Goal: Task Accomplishment & Management: Use online tool/utility

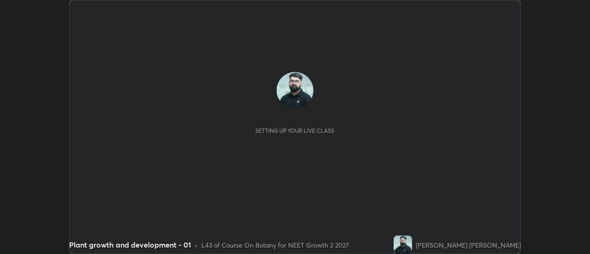
scroll to position [254, 590]
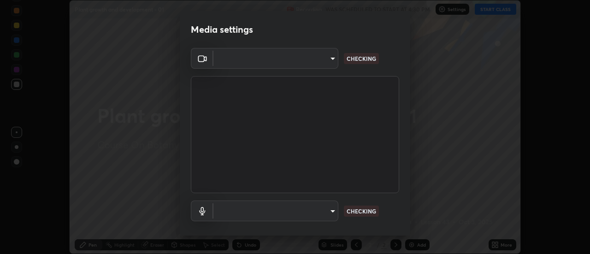
type input "985e4b1f72fc3b9494b48cef3b79fe3b682f9ae0bb15c20acfe574fe2aaad349"
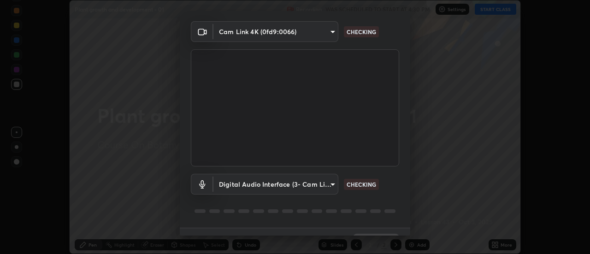
scroll to position [48, 0]
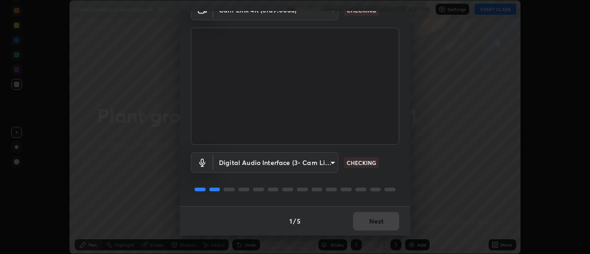
click at [331, 161] on body "Erase all Plant growth and development - 01 Recording WAS SCHEDULED TO START AT…" at bounding box center [295, 127] width 590 height 254
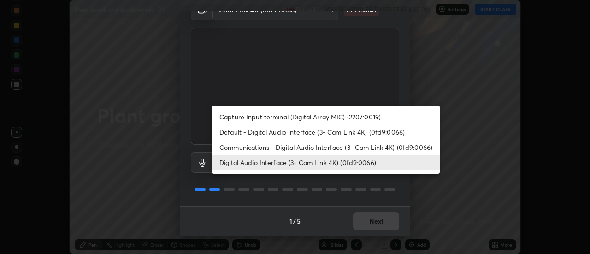
click at [354, 147] on li "Communications - Digital Audio Interface (3- Cam Link 4K) (0fd9:0066)" at bounding box center [326, 147] width 228 height 15
type input "communications"
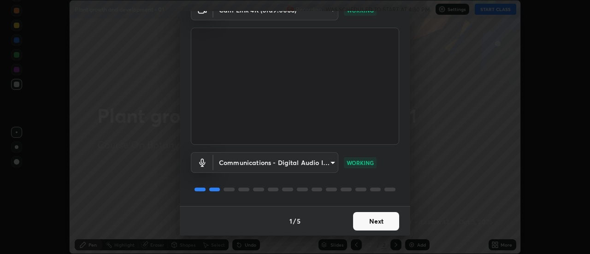
click at [389, 221] on button "Next" at bounding box center [376, 221] width 46 height 18
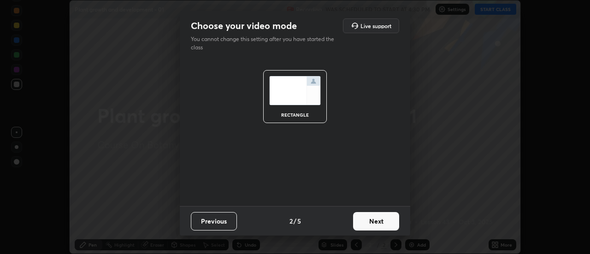
scroll to position [0, 0]
click at [389, 221] on button "Next" at bounding box center [376, 221] width 46 height 18
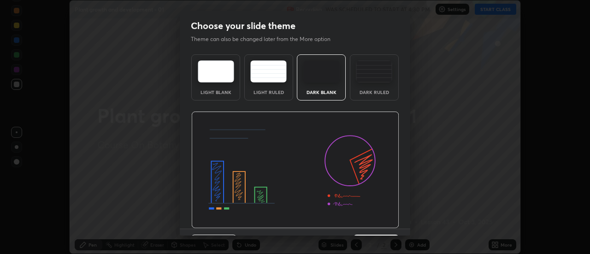
click at [389, 222] on img at bounding box center [295, 170] width 208 height 117
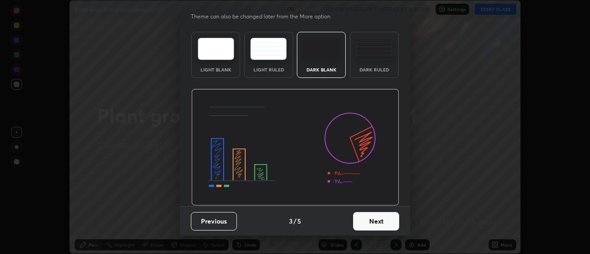
click at [391, 217] on button "Next" at bounding box center [376, 221] width 46 height 18
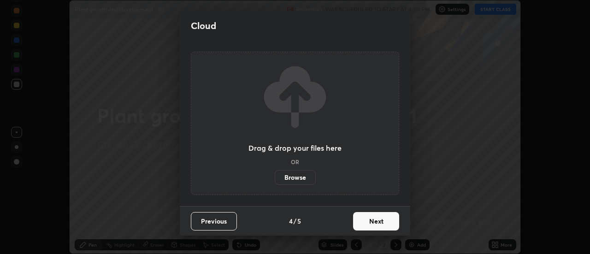
scroll to position [0, 0]
click at [393, 220] on button "Next" at bounding box center [376, 221] width 46 height 18
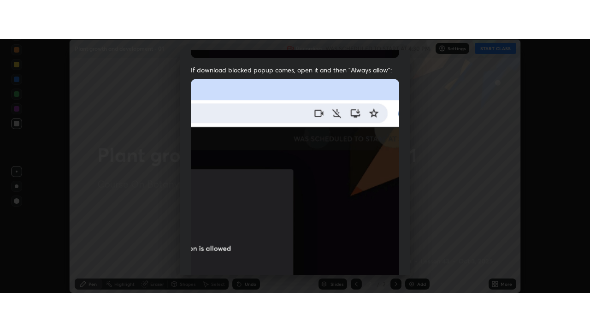
scroll to position [237, 0]
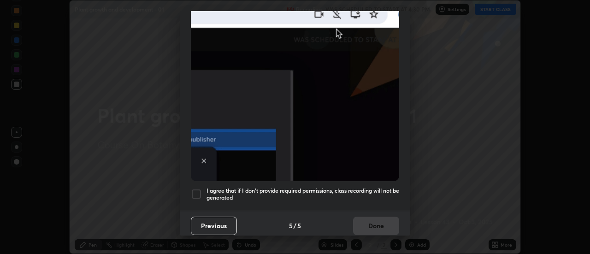
click at [335, 187] on h5 "I agree that if I don't provide required permissions, class recording will not …" at bounding box center [303, 194] width 193 height 14
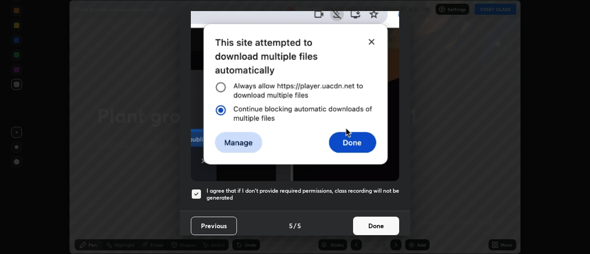
click at [377, 225] on button "Done" at bounding box center [376, 226] width 46 height 18
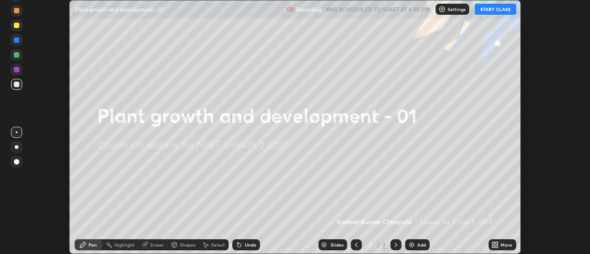
click at [494, 240] on div "More" at bounding box center [503, 244] width 28 height 11
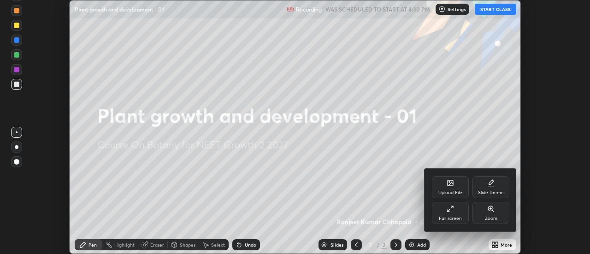
click at [456, 212] on div "Full screen" at bounding box center [450, 213] width 37 height 22
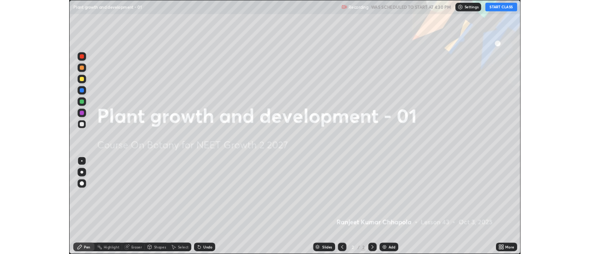
scroll to position [332, 590]
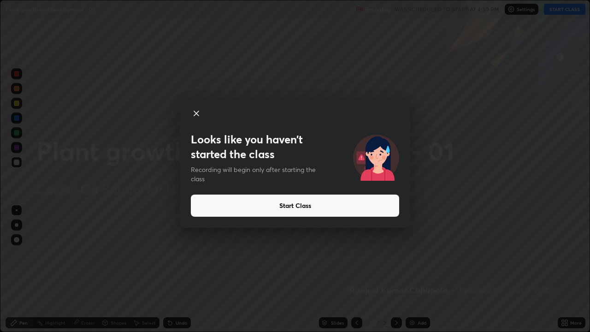
click at [336, 210] on button "Start Class" at bounding box center [295, 206] width 208 height 22
click at [335, 211] on button "Start Class" at bounding box center [295, 206] width 208 height 22
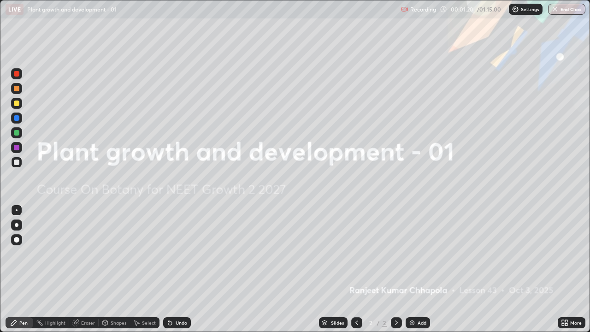
click at [570, 254] on div "More" at bounding box center [572, 322] width 28 height 11
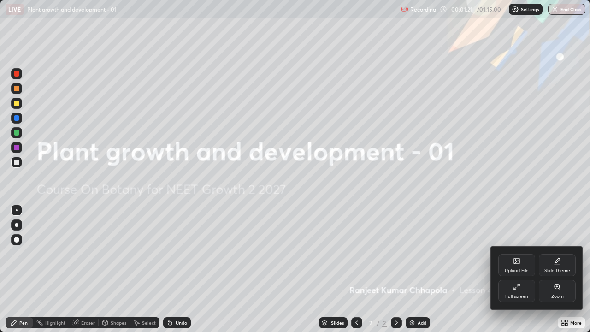
click at [522, 254] on div "Upload File" at bounding box center [517, 265] width 37 height 22
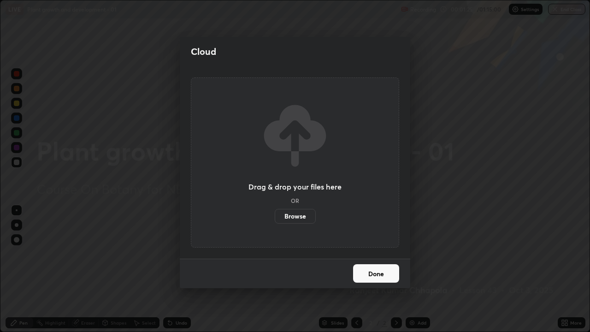
click at [296, 213] on label "Browse" at bounding box center [295, 216] width 41 height 15
click at [275, 213] on input "Browse" at bounding box center [275, 216] width 0 height 15
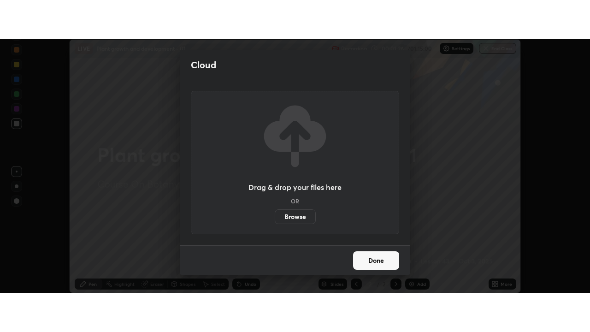
scroll to position [45861, 45525]
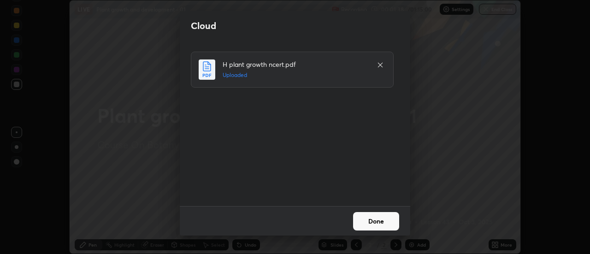
click at [372, 222] on button "Done" at bounding box center [376, 221] width 46 height 18
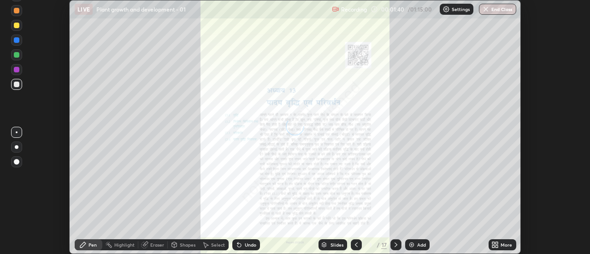
click at [498, 247] on icon at bounding box center [497, 246] width 2 height 2
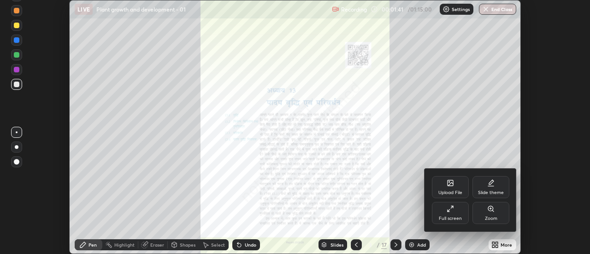
click at [460, 212] on div "Full screen" at bounding box center [450, 213] width 37 height 22
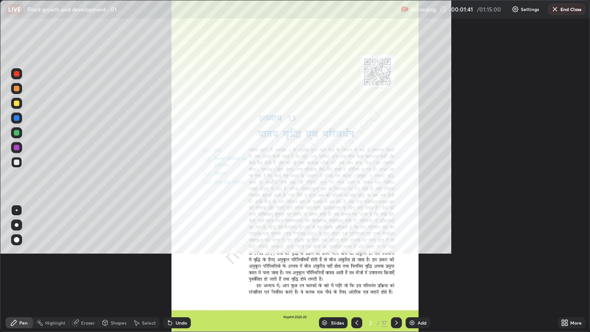
scroll to position [332, 590]
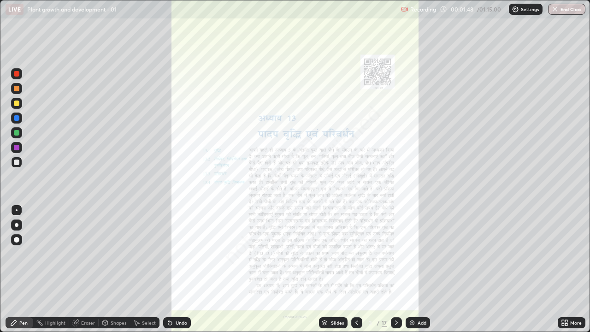
click at [396, 254] on icon at bounding box center [396, 322] width 7 height 7
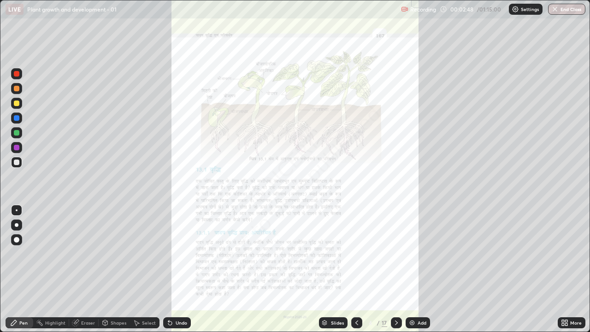
click at [395, 254] on icon at bounding box center [396, 322] width 7 height 7
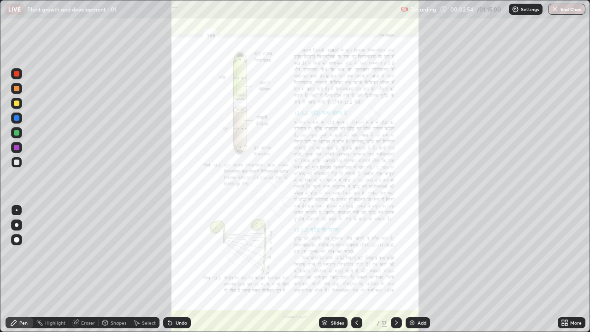
click at [395, 254] on icon at bounding box center [396, 322] width 7 height 7
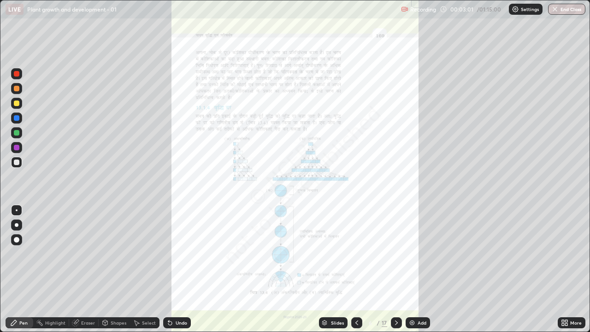
click at [566, 254] on icon at bounding box center [566, 324] width 2 height 2
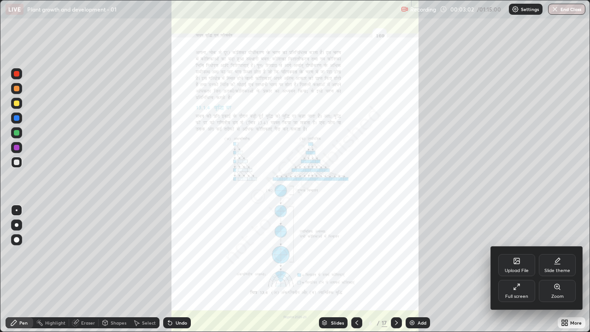
click at [564, 254] on div "Zoom" at bounding box center [557, 291] width 37 height 22
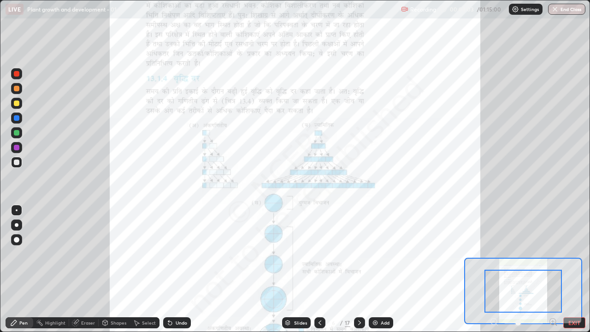
click at [553, 254] on icon at bounding box center [553, 321] width 2 height 0
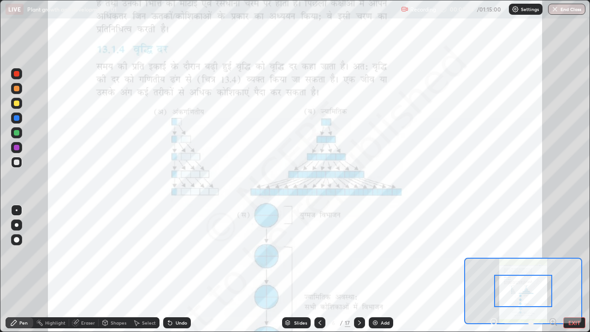
click at [543, 254] on div at bounding box center [523, 291] width 58 height 32
click at [553, 254] on icon at bounding box center [553, 321] width 2 height 0
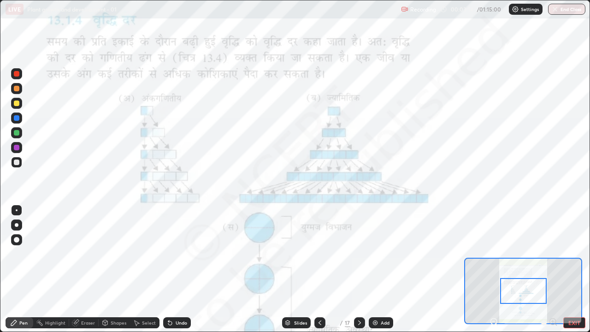
click at [17, 149] on div at bounding box center [17, 148] width 6 height 6
click at [381, 254] on div "Add" at bounding box center [385, 322] width 9 height 5
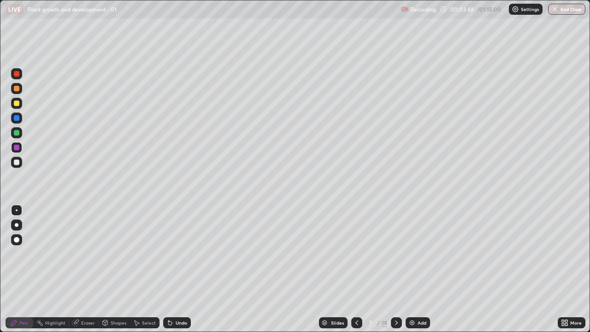
click at [17, 225] on div at bounding box center [17, 225] width 4 height 4
click at [180, 254] on div "Undo" at bounding box center [182, 322] width 12 height 5
click at [176, 254] on div "Undo" at bounding box center [177, 322] width 28 height 11
click at [172, 254] on icon at bounding box center [169, 322] width 7 height 7
click at [177, 254] on div "Undo" at bounding box center [182, 322] width 12 height 5
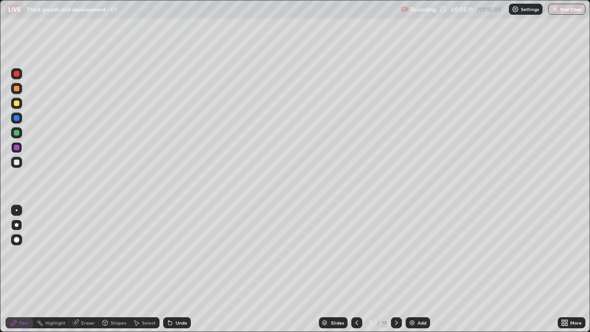
click at [174, 254] on div "Undo" at bounding box center [177, 322] width 28 height 11
click at [173, 254] on div "Undo" at bounding box center [177, 322] width 28 height 11
click at [171, 254] on icon at bounding box center [169, 322] width 7 height 7
click at [169, 254] on icon at bounding box center [170, 323] width 4 height 4
click at [172, 254] on icon at bounding box center [169, 322] width 7 height 7
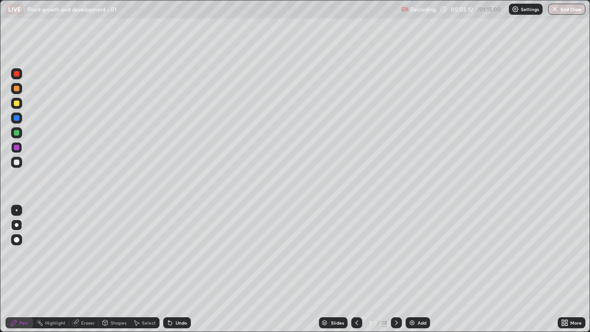
click at [169, 254] on icon at bounding box center [170, 323] width 4 height 4
click at [170, 254] on icon at bounding box center [169, 322] width 7 height 7
click at [169, 254] on icon at bounding box center [170, 323] width 4 height 4
click at [180, 254] on div "Undo" at bounding box center [182, 322] width 12 height 5
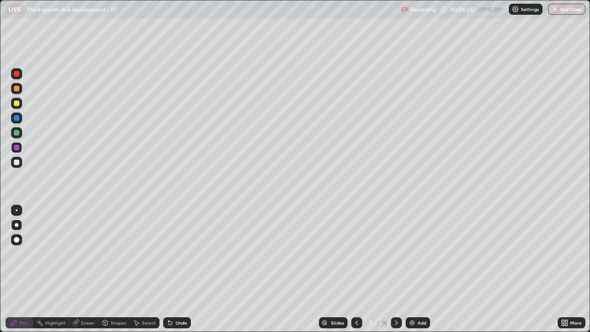
click at [179, 254] on div "Undo" at bounding box center [182, 322] width 12 height 5
click at [184, 254] on div "Undo" at bounding box center [182, 322] width 12 height 5
click at [356, 254] on icon at bounding box center [357, 322] width 3 height 5
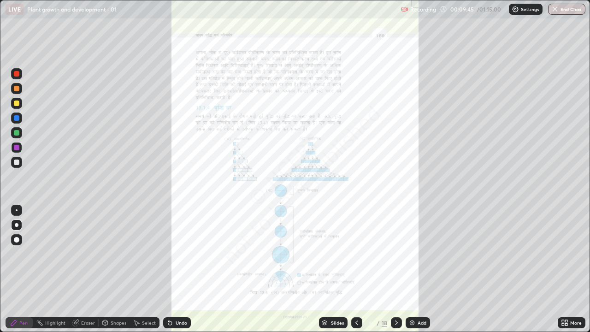
click at [567, 254] on icon at bounding box center [566, 321] width 2 height 2
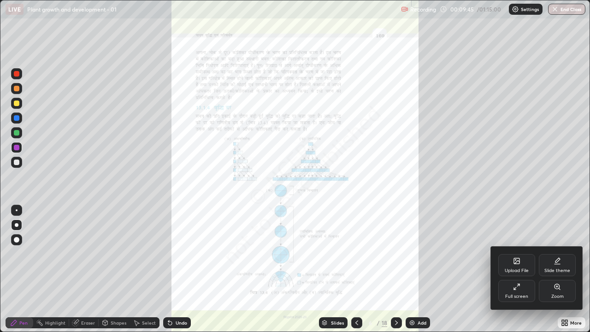
click at [567, 254] on div "Zoom" at bounding box center [557, 291] width 37 height 22
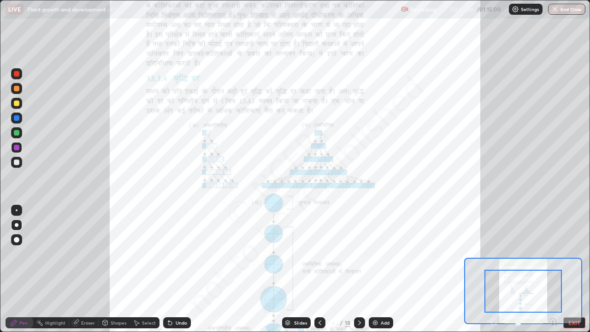
click at [553, 254] on icon at bounding box center [553, 321] width 2 height 0
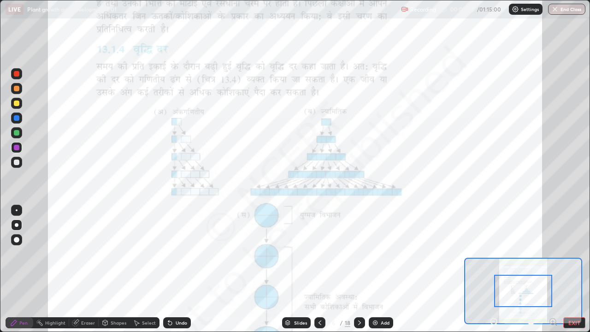
click at [553, 254] on icon at bounding box center [553, 321] width 2 height 0
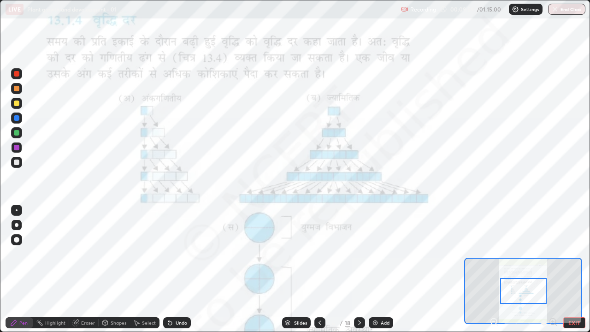
click at [50, 254] on div "Highlight" at bounding box center [55, 322] width 20 height 5
click at [178, 254] on div "Undo" at bounding box center [177, 322] width 28 height 11
click at [17, 254] on icon at bounding box center [14, 323] width 6 height 6
click at [173, 254] on div "Undo" at bounding box center [177, 322] width 28 height 11
click at [57, 254] on div "Highlight" at bounding box center [55, 322] width 20 height 5
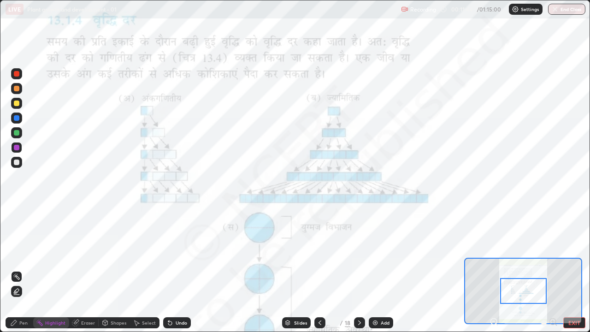
click at [12, 254] on icon at bounding box center [13, 322] width 7 height 7
click at [18, 132] on div at bounding box center [17, 133] width 6 height 6
click at [16, 119] on div at bounding box center [17, 118] width 6 height 6
click at [495, 254] on icon at bounding box center [494, 321] width 9 height 9
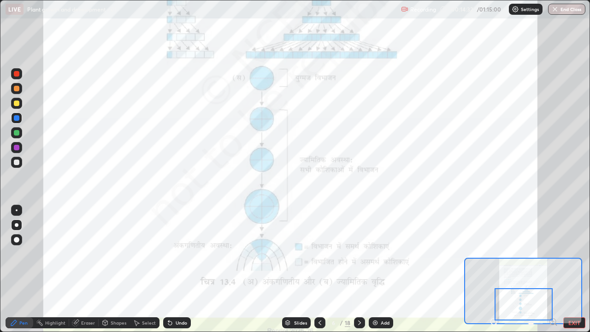
click at [18, 254] on div "Pen" at bounding box center [20, 322] width 28 height 11
click at [59, 254] on div "Highlight" at bounding box center [55, 322] width 20 height 5
click at [15, 254] on icon at bounding box center [16, 291] width 7 height 7
click at [16, 148] on div at bounding box center [17, 148] width 6 height 6
click at [92, 254] on div "Eraser" at bounding box center [84, 322] width 30 height 11
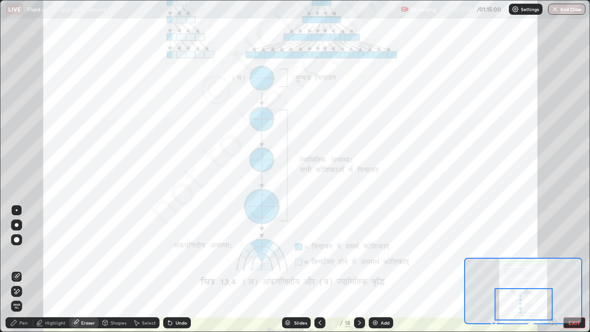
click at [55, 254] on div "Highlight" at bounding box center [55, 322] width 20 height 5
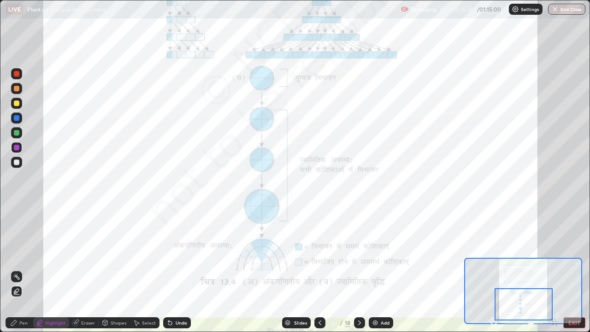
click at [16, 130] on div at bounding box center [17, 133] width 6 height 6
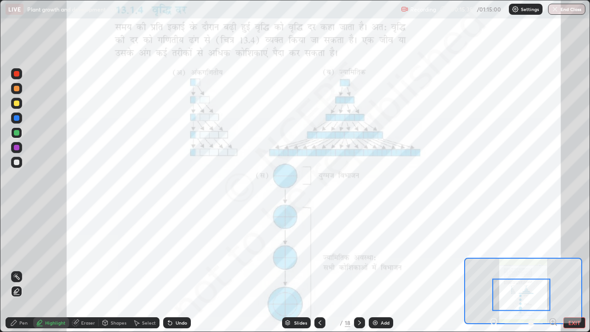
click at [17, 254] on icon at bounding box center [16, 276] width 1 height 1
click at [173, 254] on div "Undo" at bounding box center [177, 322] width 28 height 11
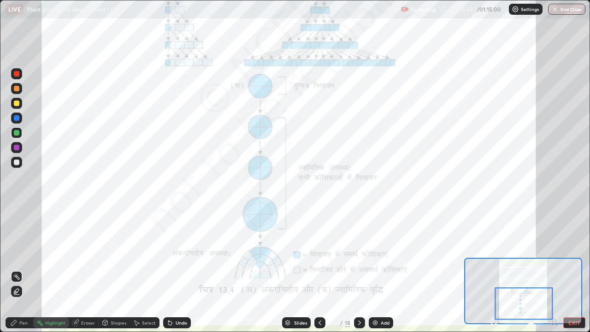
click at [18, 254] on icon at bounding box center [16, 291] width 5 height 5
click at [362, 254] on div at bounding box center [359, 322] width 11 height 11
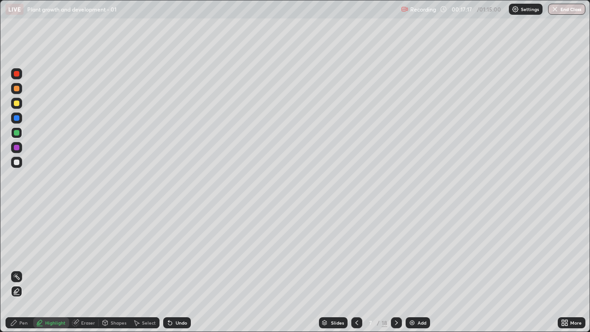
click at [395, 254] on div at bounding box center [396, 323] width 11 height 18
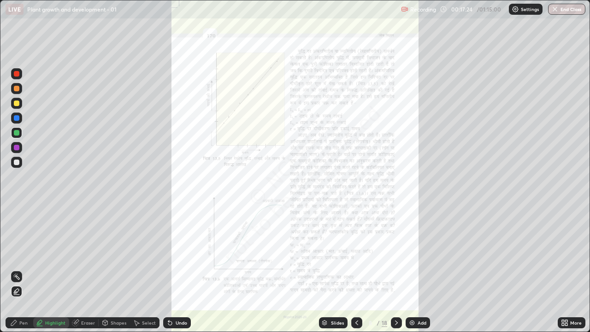
click at [24, 254] on div "Pen" at bounding box center [23, 322] width 8 height 5
click at [17, 210] on div at bounding box center [17, 210] width 2 height 2
click at [567, 254] on icon at bounding box center [566, 324] width 2 height 2
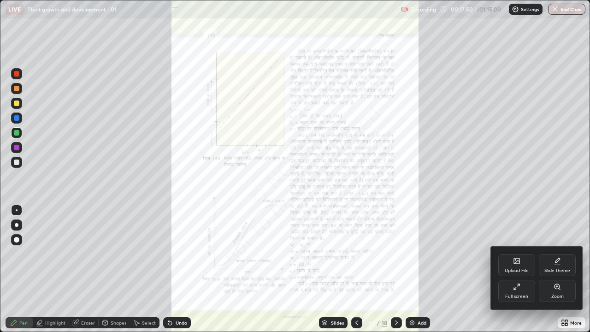
click at [561, 254] on div "Zoom" at bounding box center [557, 291] width 37 height 22
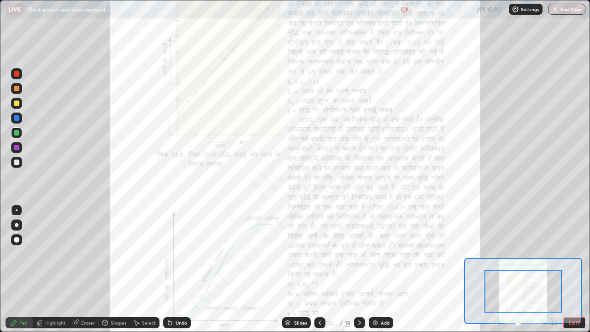
click at [553, 254] on icon at bounding box center [553, 321] width 2 height 0
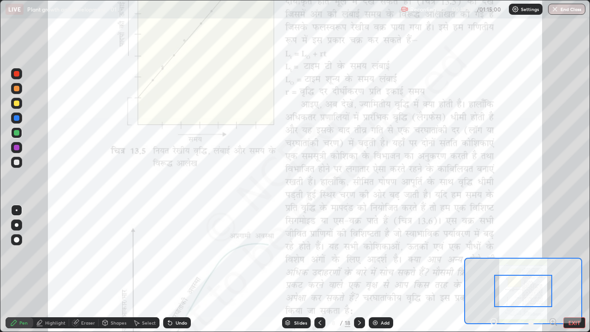
click at [552, 254] on icon at bounding box center [553, 321] width 2 height 0
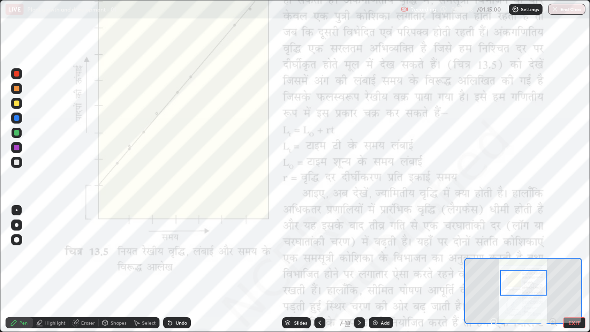
click at [59, 254] on div "Highlight" at bounding box center [55, 322] width 20 height 5
click at [17, 254] on div "Pen" at bounding box center [20, 322] width 28 height 11
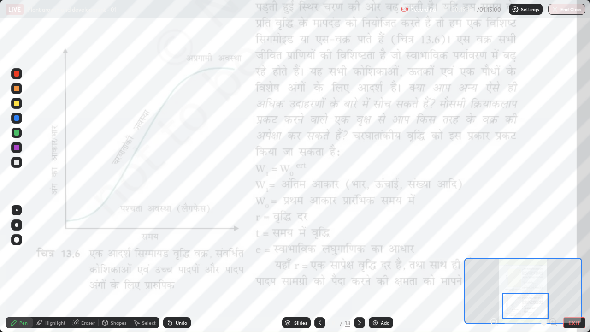
click at [20, 134] on div at bounding box center [16, 132] width 11 height 11
click at [173, 254] on div "Undo" at bounding box center [177, 322] width 28 height 11
click at [53, 254] on div "Highlight" at bounding box center [51, 322] width 36 height 11
click at [173, 254] on div "Undo" at bounding box center [177, 322] width 28 height 11
click at [18, 254] on icon at bounding box center [13, 322] width 7 height 7
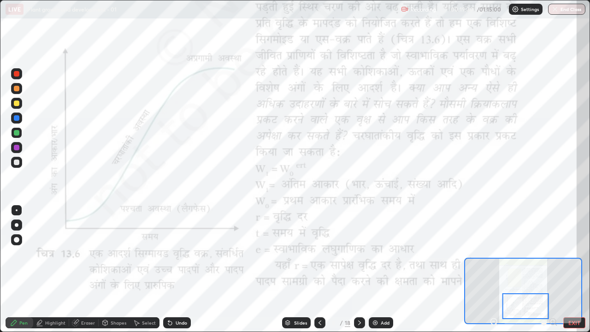
click at [12, 162] on div at bounding box center [16, 162] width 11 height 11
click at [18, 148] on div at bounding box center [17, 148] width 6 height 6
click at [173, 254] on div "Undo" at bounding box center [177, 322] width 28 height 11
click at [178, 254] on div "Undo" at bounding box center [182, 322] width 12 height 5
click at [177, 254] on div "Undo" at bounding box center [177, 322] width 28 height 11
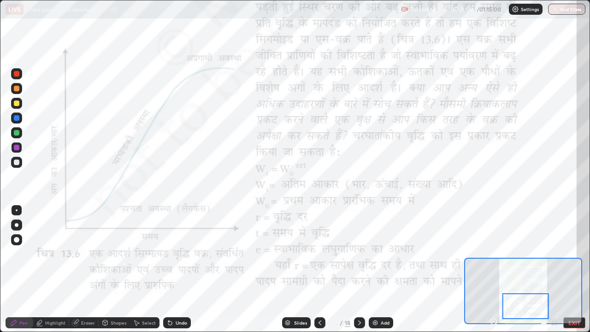
click at [180, 254] on div "Undo" at bounding box center [182, 322] width 12 height 5
click at [181, 254] on div "Undo" at bounding box center [177, 322] width 28 height 11
click at [184, 254] on div "Undo" at bounding box center [177, 322] width 28 height 11
click at [359, 254] on icon at bounding box center [359, 322] width 7 height 7
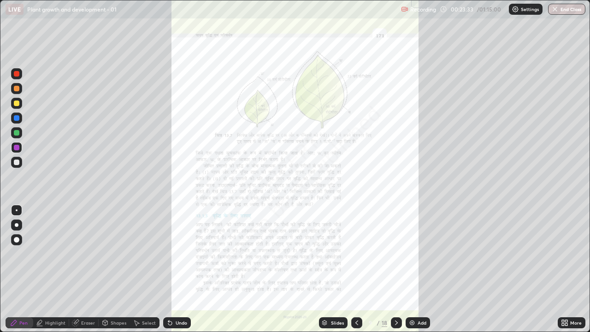
click at [565, 254] on icon at bounding box center [566, 321] width 2 height 2
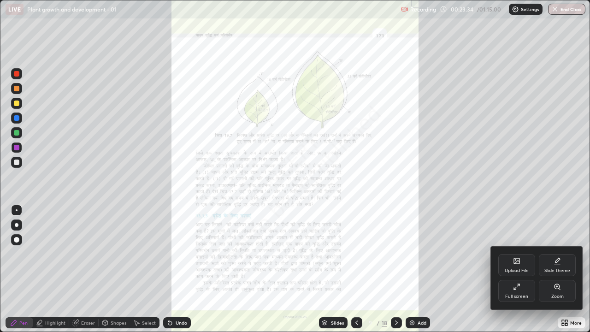
click at [560, 254] on div "Zoom" at bounding box center [557, 291] width 37 height 22
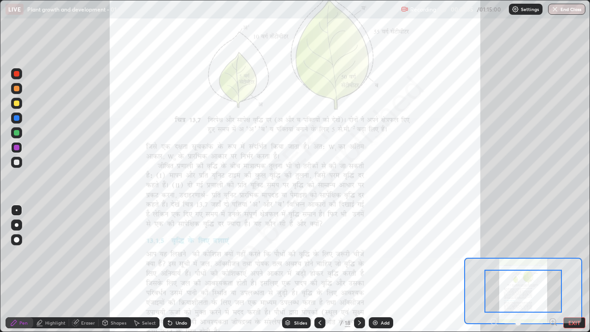
click at [552, 254] on icon at bounding box center [553, 321] width 9 height 9
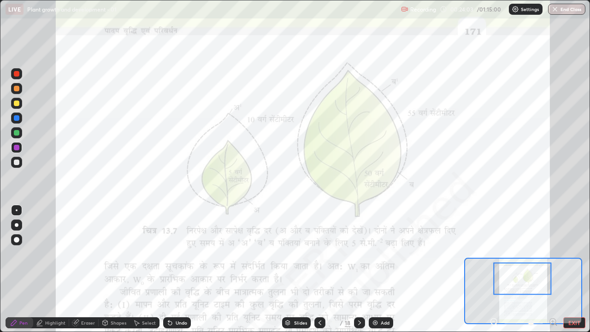
click at [54, 254] on div "Highlight" at bounding box center [55, 322] width 20 height 5
click at [17, 254] on circle at bounding box center [17, 274] width 1 height 1
click at [19, 254] on div "Pen" at bounding box center [20, 322] width 28 height 11
click at [57, 254] on div "Highlight" at bounding box center [55, 322] width 20 height 5
click at [143, 254] on div "Select" at bounding box center [149, 322] width 14 height 5
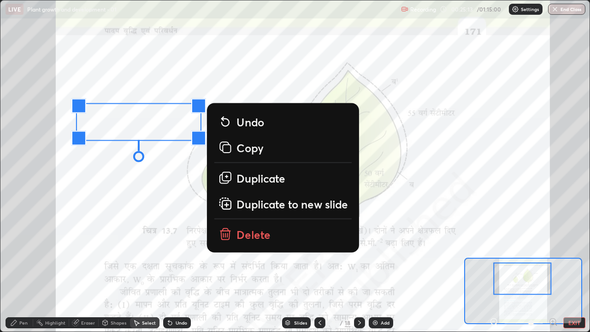
click at [250, 184] on p "Duplicate" at bounding box center [261, 177] width 49 height 15
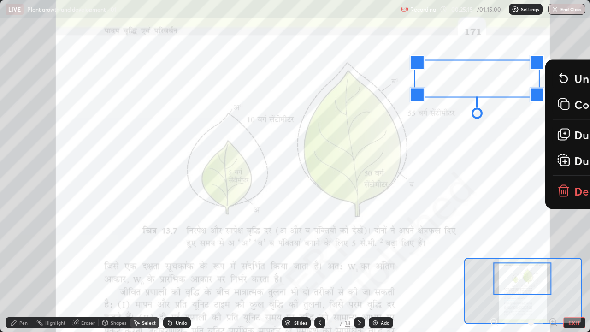
click at [474, 146] on div "0 ° Undo Copy Duplicate Duplicate to new slide Delete" at bounding box center [303, 292] width 1179 height 662
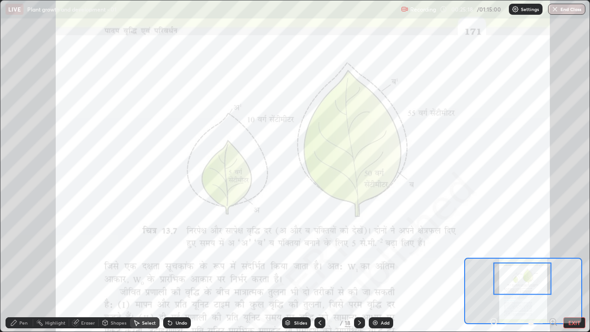
click at [82, 254] on div "Eraser" at bounding box center [88, 322] width 14 height 5
click at [178, 254] on div "Undo" at bounding box center [182, 322] width 12 height 5
click at [23, 254] on div "Pen" at bounding box center [23, 322] width 8 height 5
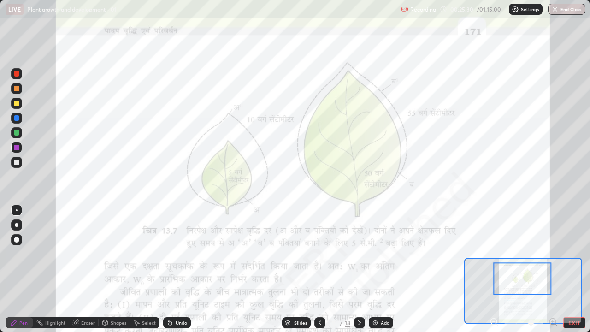
click at [176, 254] on div "Undo" at bounding box center [182, 322] width 12 height 5
click at [53, 254] on div "Highlight" at bounding box center [51, 322] width 36 height 11
click at [18, 254] on div "Pen" at bounding box center [20, 322] width 28 height 11
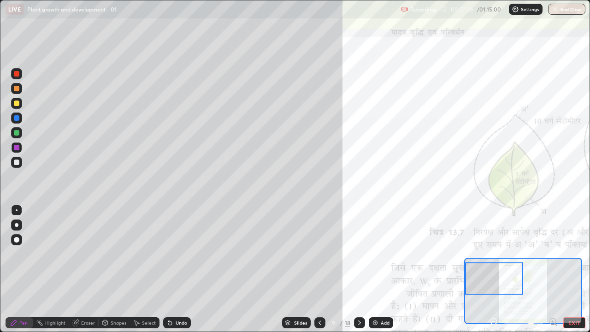
click at [179, 254] on div "Undo" at bounding box center [182, 322] width 12 height 5
click at [181, 254] on div "Undo" at bounding box center [182, 322] width 12 height 5
click at [180, 254] on div "Undo" at bounding box center [177, 322] width 28 height 11
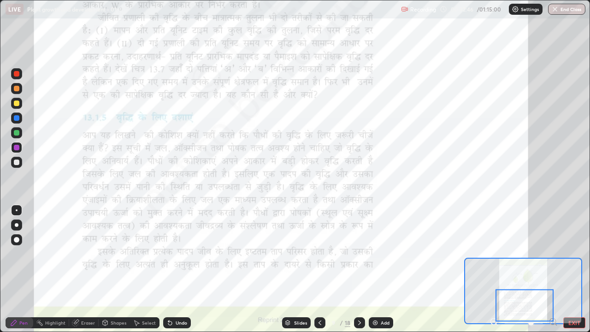
click at [359, 254] on icon at bounding box center [359, 322] width 7 height 7
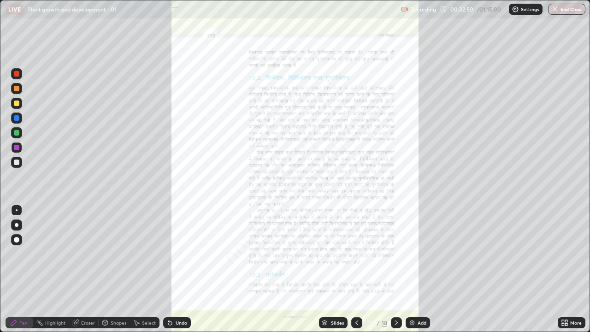
click at [396, 254] on icon at bounding box center [396, 322] width 7 height 7
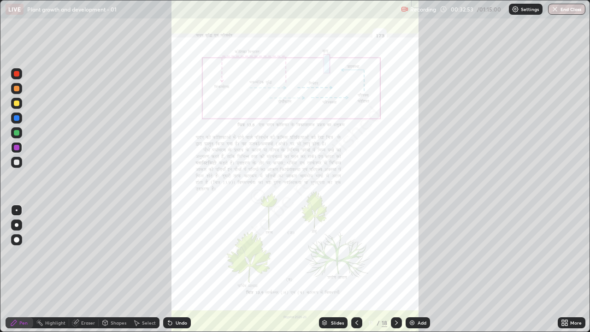
click at [356, 254] on icon at bounding box center [357, 322] width 3 height 5
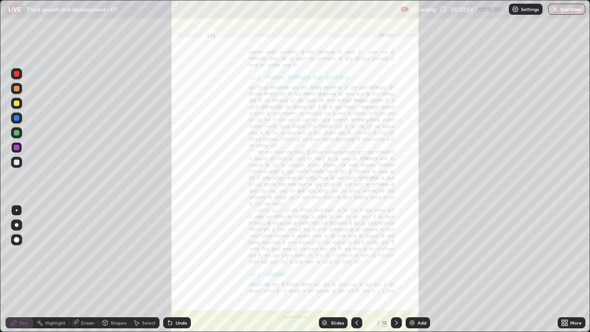
click at [352, 254] on div at bounding box center [356, 322] width 11 height 11
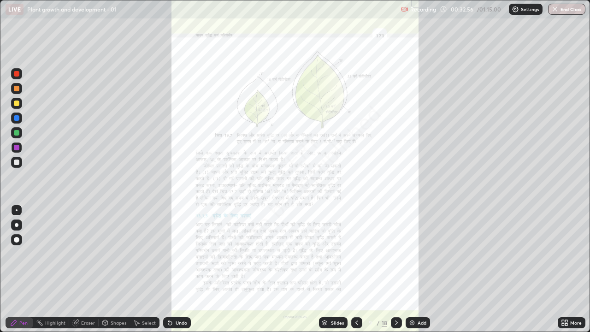
click at [571, 254] on div "More" at bounding box center [576, 322] width 12 height 5
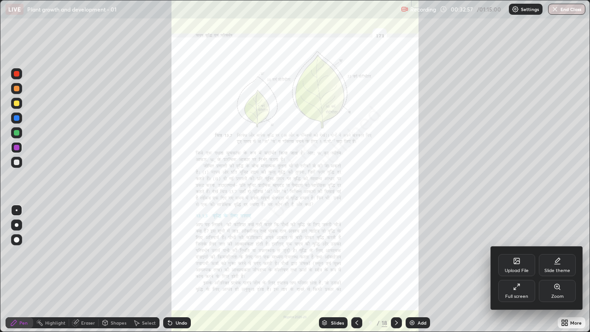
click at [564, 254] on div "Zoom" at bounding box center [557, 291] width 37 height 22
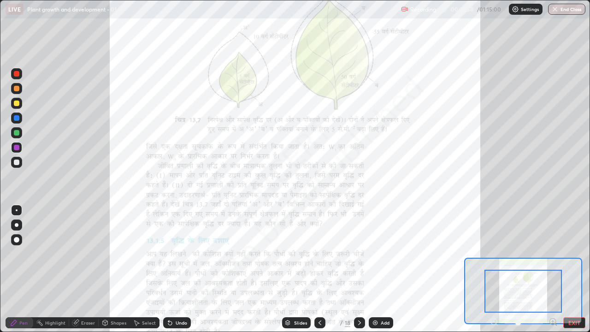
click at [553, 254] on icon at bounding box center [553, 321] width 2 height 0
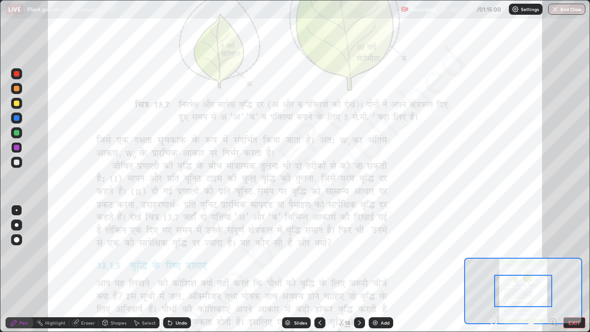
click at [552, 254] on icon at bounding box center [553, 321] width 9 height 9
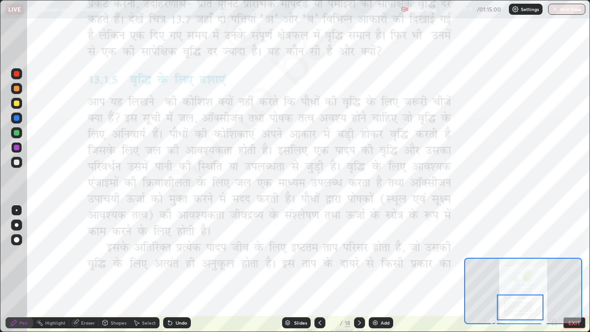
click at [54, 254] on div "Highlight" at bounding box center [55, 322] width 20 height 5
click at [15, 254] on icon at bounding box center [16, 291] width 7 height 7
click at [20, 254] on div "Pen" at bounding box center [23, 322] width 8 height 5
click at [52, 254] on div "Highlight" at bounding box center [55, 322] width 20 height 5
click at [358, 254] on icon at bounding box center [359, 322] width 7 height 7
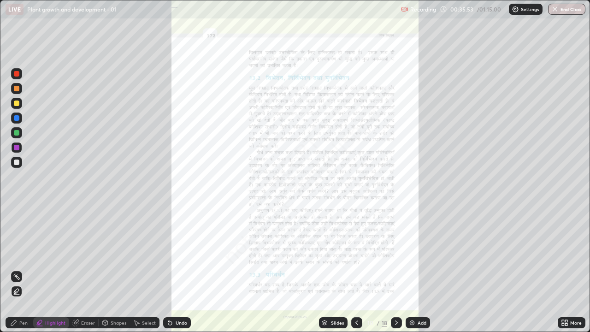
click at [566, 254] on icon at bounding box center [566, 324] width 2 height 2
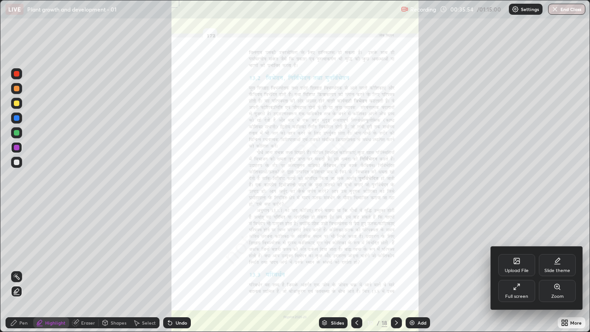
click at [355, 254] on div at bounding box center [295, 166] width 590 height 332
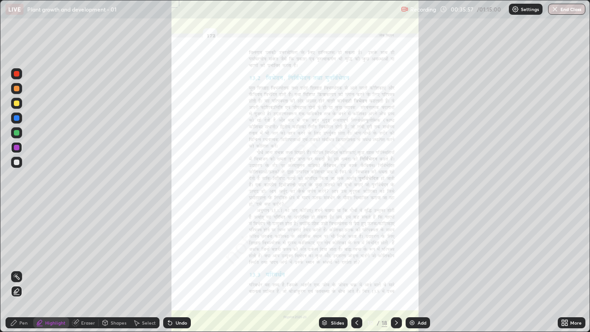
click at [356, 254] on icon at bounding box center [356, 322] width 7 height 7
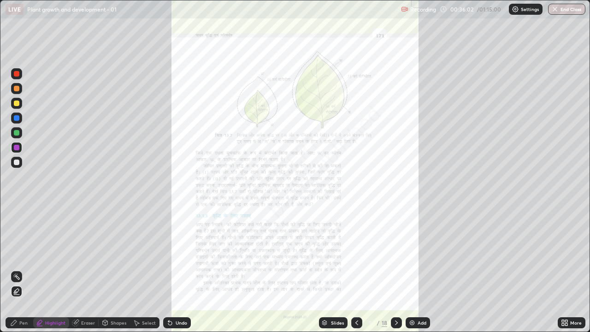
click at [396, 254] on icon at bounding box center [396, 322] width 7 height 7
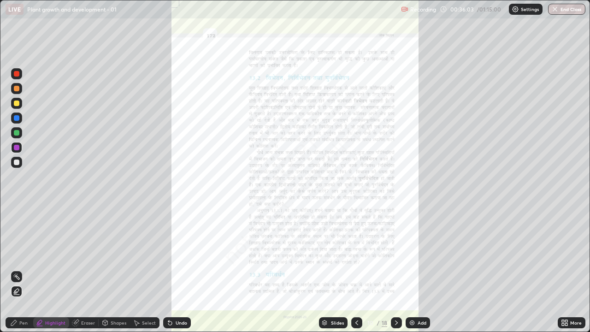
click at [396, 254] on icon at bounding box center [396, 322] width 7 height 7
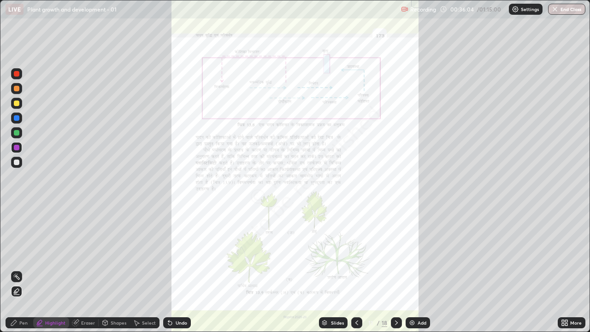
click at [356, 254] on icon at bounding box center [357, 322] width 3 height 5
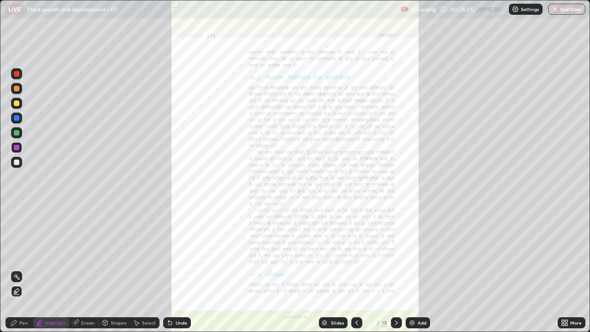
click at [355, 254] on icon at bounding box center [356, 322] width 7 height 7
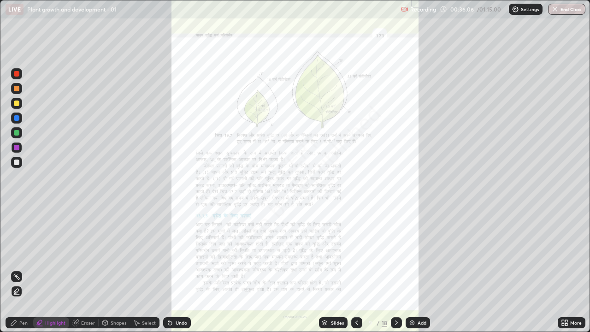
click at [396, 254] on icon at bounding box center [396, 322] width 7 height 7
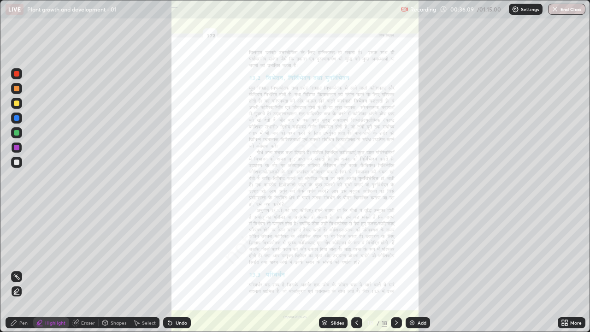
click at [563, 254] on icon at bounding box center [563, 321] width 2 height 2
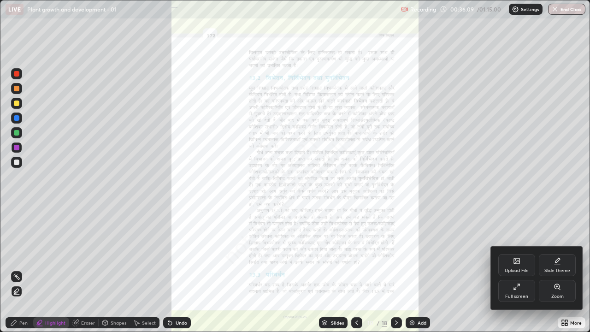
click at [561, 254] on div "Zoom" at bounding box center [557, 291] width 37 height 22
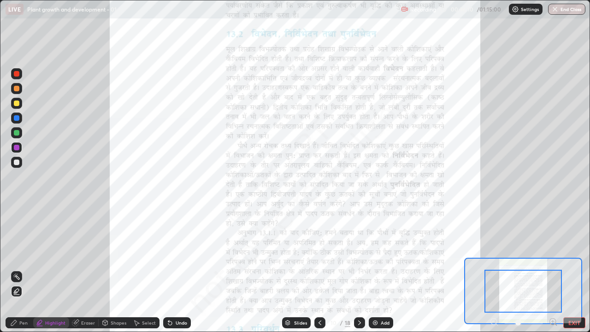
click at [552, 254] on icon at bounding box center [553, 321] width 9 height 9
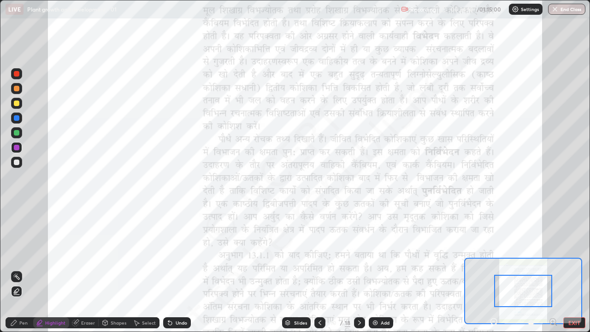
click at [553, 254] on icon at bounding box center [553, 321] width 2 height 0
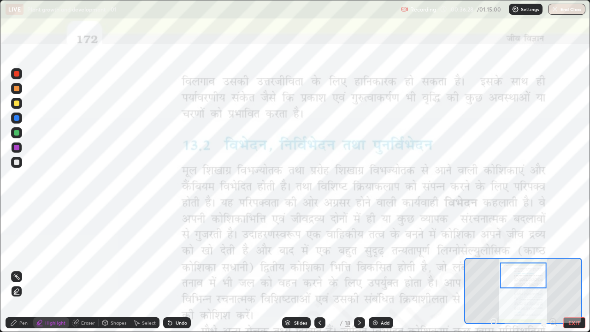
click at [178, 254] on div "Undo" at bounding box center [182, 322] width 12 height 5
click at [18, 254] on div "Pen" at bounding box center [20, 322] width 28 height 11
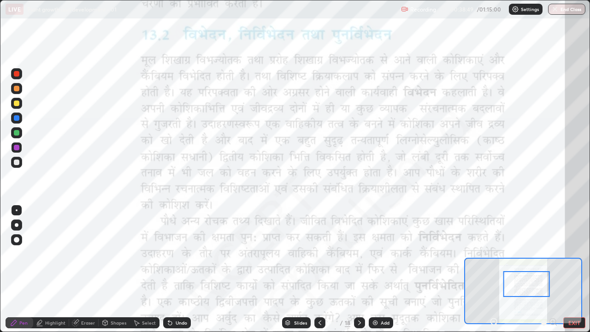
click at [319, 254] on icon at bounding box center [319, 322] width 7 height 7
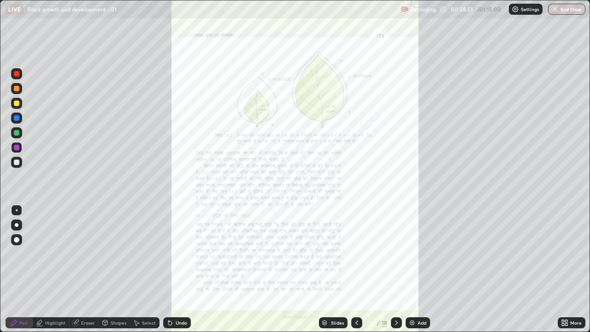
click at [357, 254] on icon at bounding box center [356, 322] width 7 height 7
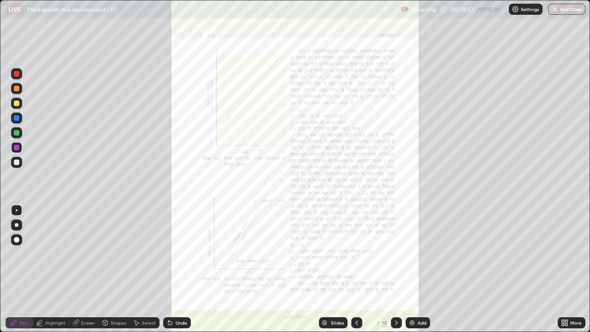
click at [351, 254] on div at bounding box center [356, 322] width 11 height 11
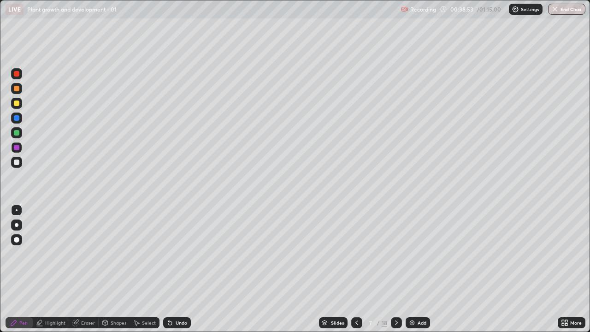
click at [356, 254] on icon at bounding box center [356, 322] width 7 height 7
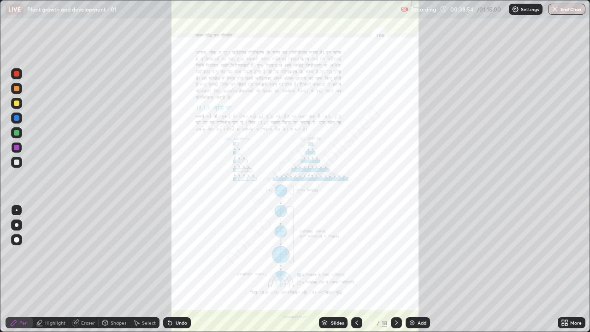
click at [355, 254] on icon at bounding box center [356, 322] width 7 height 7
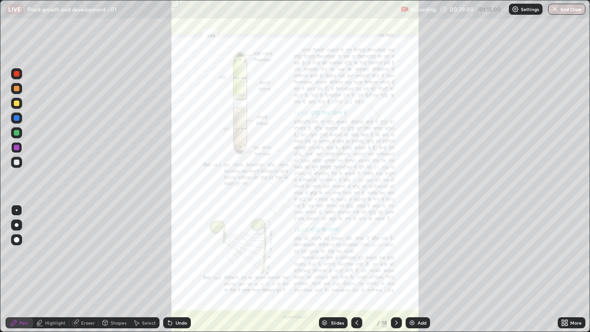
click at [395, 254] on div at bounding box center [396, 322] width 11 height 11
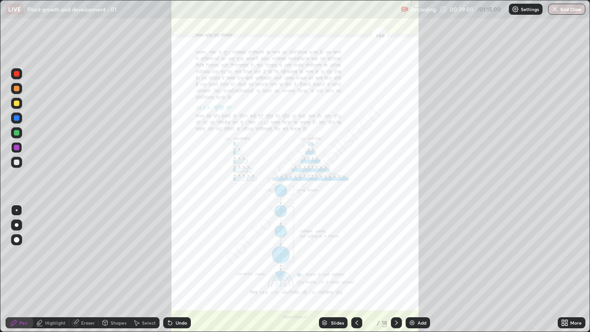
click at [396, 254] on icon at bounding box center [396, 322] width 7 height 7
click at [397, 254] on div at bounding box center [396, 322] width 11 height 11
click at [570, 254] on div "More" at bounding box center [576, 322] width 12 height 5
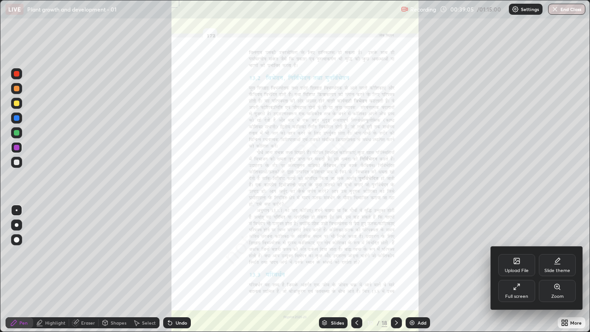
click at [561, 254] on div "Zoom" at bounding box center [558, 296] width 12 height 5
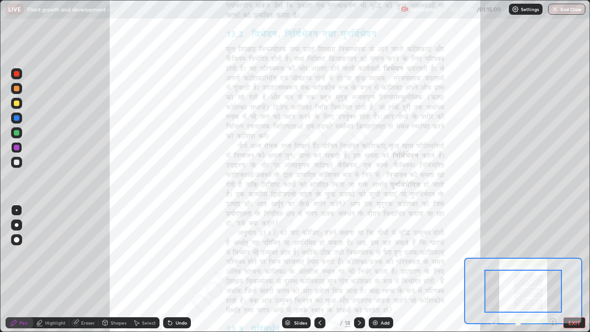
click at [552, 254] on icon at bounding box center [553, 321] width 9 height 9
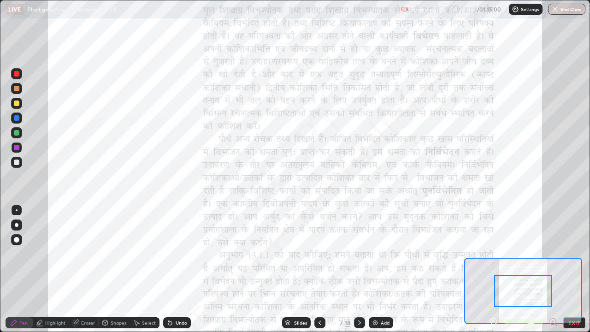
click at [553, 254] on icon at bounding box center [553, 321] width 2 height 0
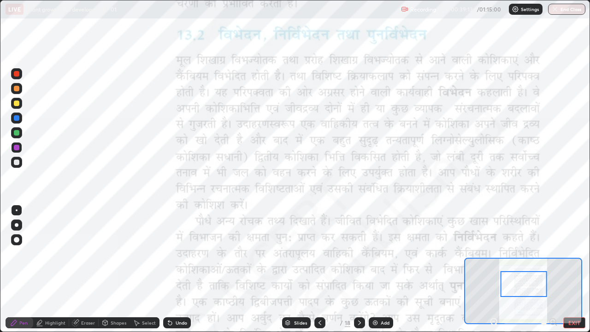
click at [53, 254] on div "Highlight" at bounding box center [55, 322] width 20 height 5
click at [298, 254] on div "Slides" at bounding box center [300, 322] width 13 height 5
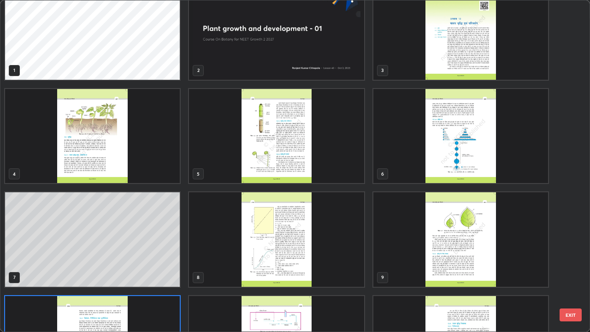
scroll to position [21, 0]
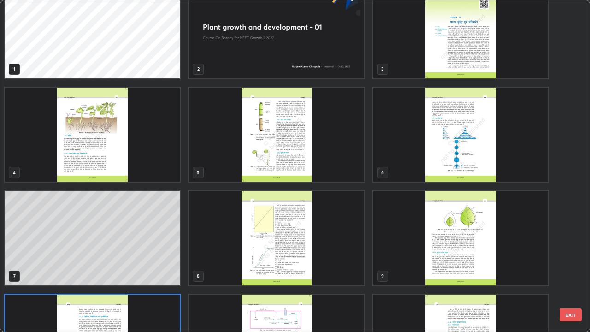
click at [289, 148] on img "grid" at bounding box center [276, 135] width 175 height 95
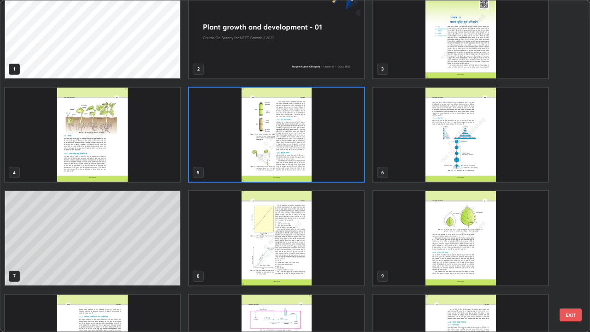
click at [288, 148] on img "grid" at bounding box center [276, 135] width 175 height 95
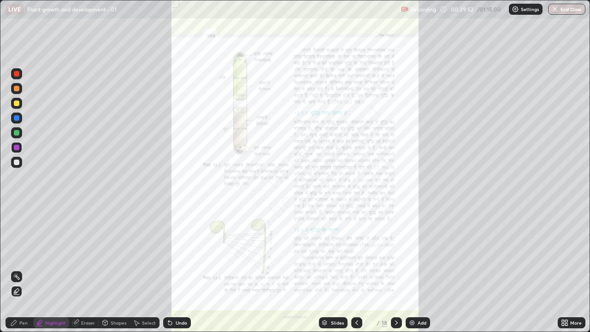
click at [566, 254] on icon at bounding box center [566, 324] width 2 height 2
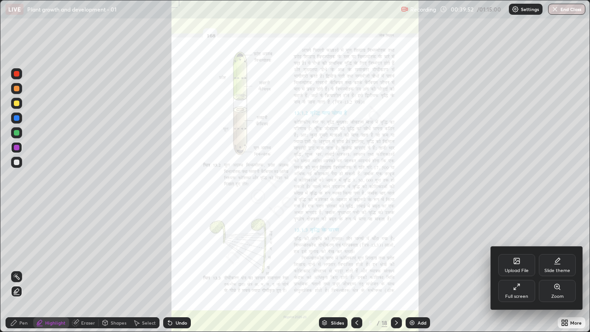
click at [557, 254] on div "Zoom" at bounding box center [557, 291] width 37 height 22
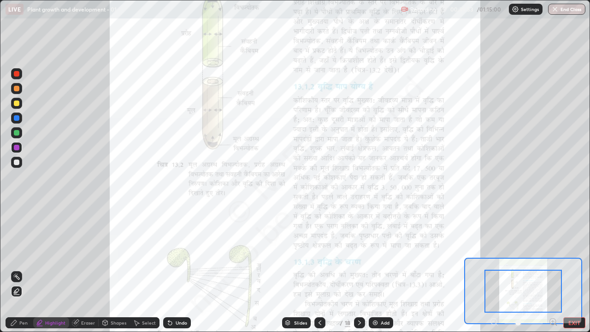
click at [553, 254] on icon at bounding box center [553, 321] width 2 height 0
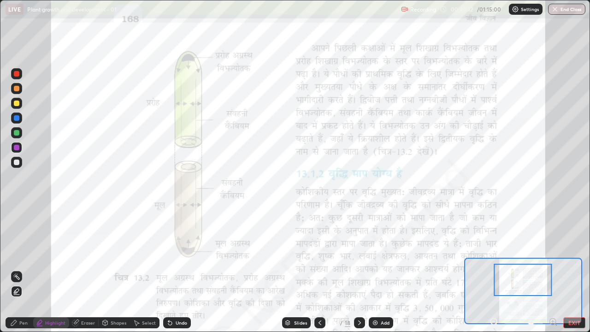
click at [304, 254] on div "Slides" at bounding box center [300, 322] width 13 height 5
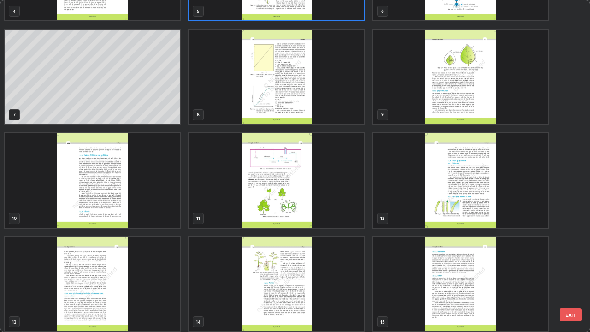
scroll to position [185, 0]
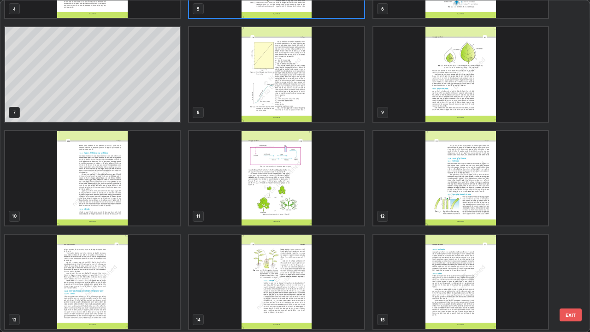
click at [162, 191] on img "grid" at bounding box center [92, 178] width 175 height 95
click at [161, 193] on img "grid" at bounding box center [92, 178] width 175 height 95
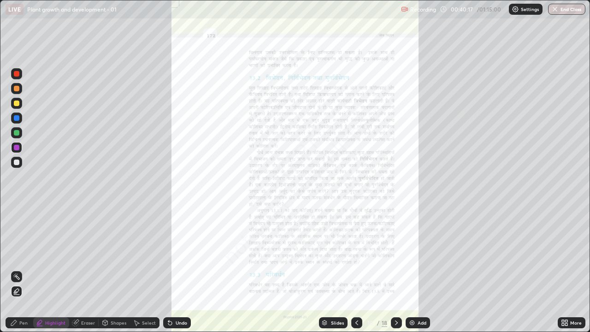
click at [566, 254] on icon at bounding box center [566, 324] width 2 height 2
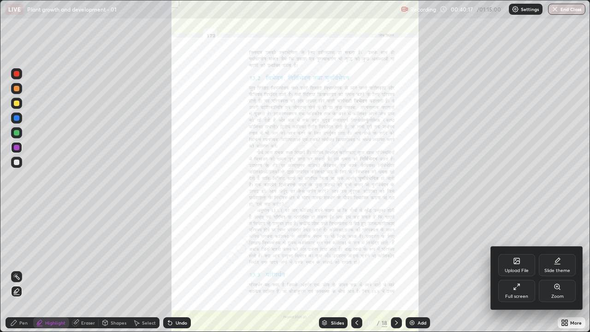
click at [561, 254] on div "Zoom" at bounding box center [558, 296] width 12 height 5
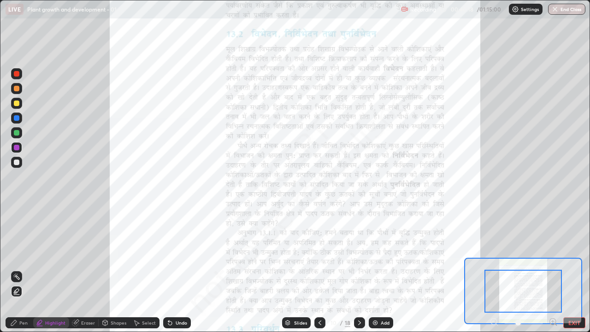
click at [553, 254] on icon at bounding box center [553, 321] width 2 height 0
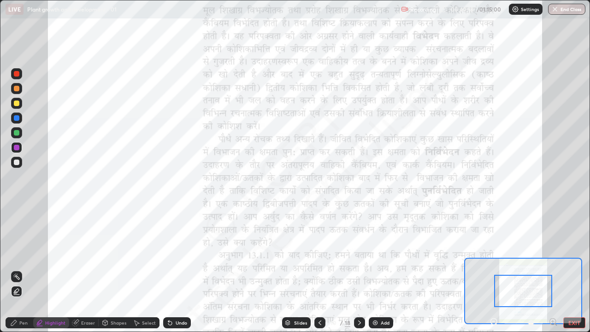
click at [553, 254] on icon at bounding box center [553, 321] width 2 height 0
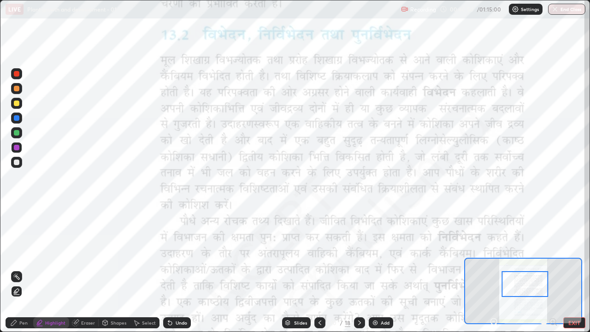
click at [173, 254] on div "Undo" at bounding box center [177, 322] width 28 height 11
click at [15, 129] on div at bounding box center [16, 132] width 11 height 11
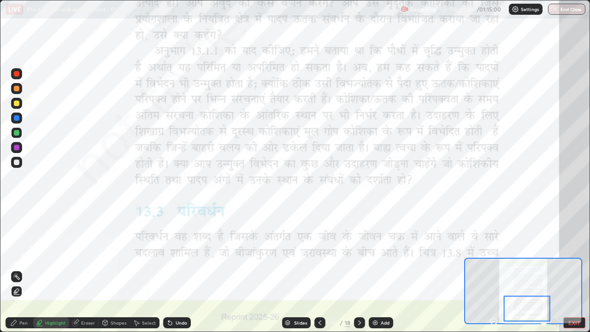
click at [168, 254] on icon at bounding box center [170, 323] width 4 height 4
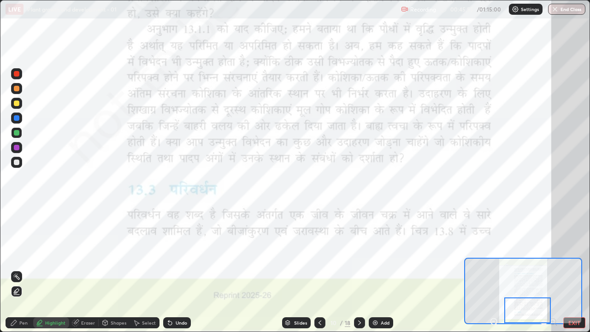
click at [24, 254] on div "Pen" at bounding box center [20, 322] width 28 height 11
click at [300, 254] on div "Slides" at bounding box center [296, 322] width 29 height 11
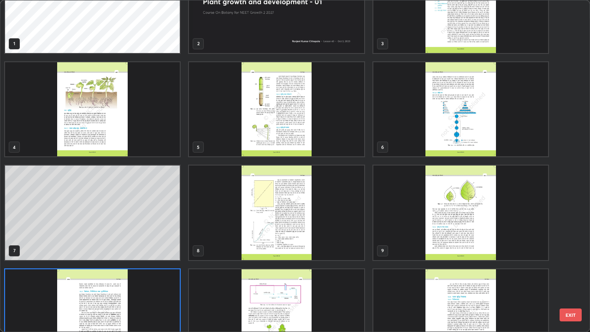
scroll to position [0, 0]
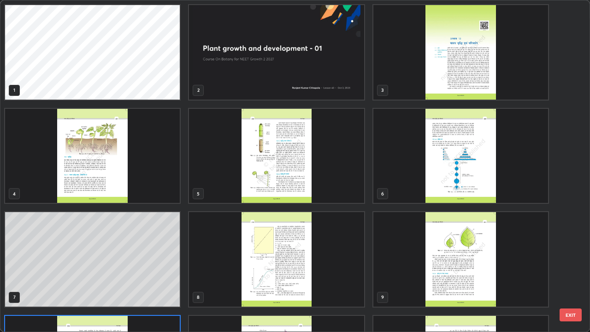
click at [456, 87] on img "grid" at bounding box center [461, 52] width 175 height 95
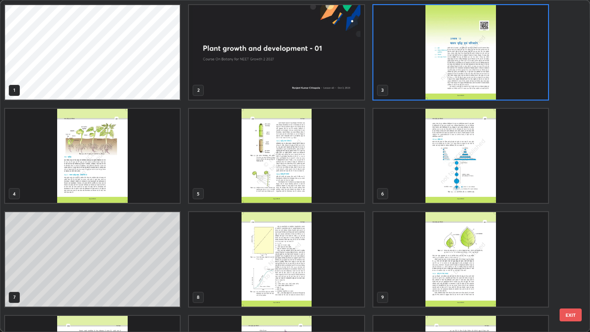
click at [452, 86] on img "grid" at bounding box center [461, 52] width 175 height 95
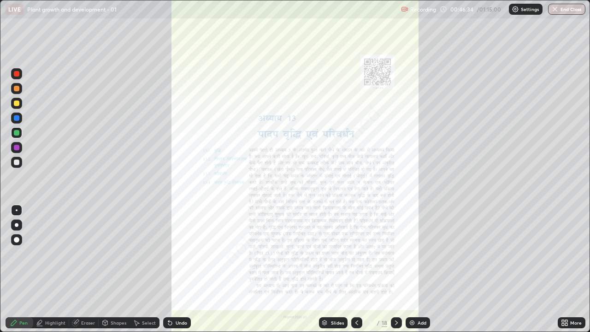
click at [394, 254] on icon at bounding box center [396, 322] width 7 height 7
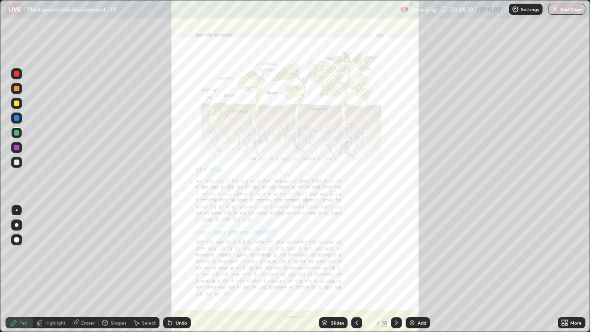
click at [337, 254] on div "Slides" at bounding box center [337, 322] width 13 height 5
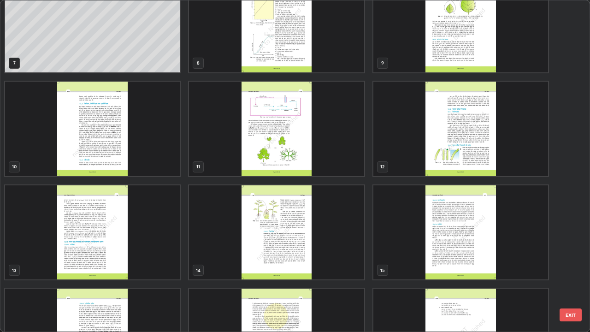
scroll to position [237, 0]
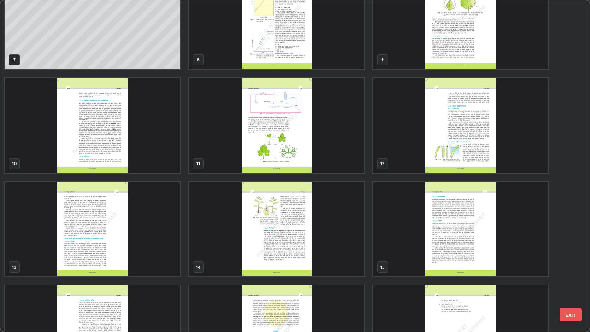
click at [257, 146] on img "grid" at bounding box center [276, 125] width 175 height 95
click at [257, 147] on img "grid" at bounding box center [276, 125] width 175 height 95
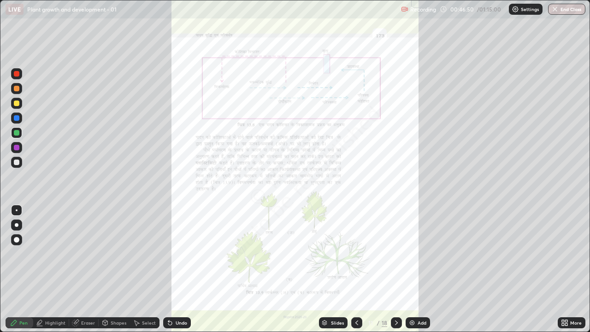
click at [354, 254] on div at bounding box center [356, 322] width 11 height 11
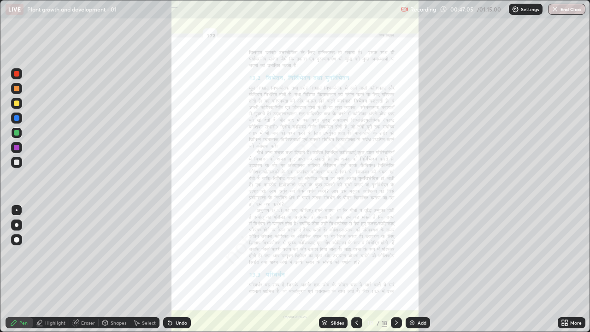
click at [564, 254] on icon at bounding box center [563, 324] width 2 height 2
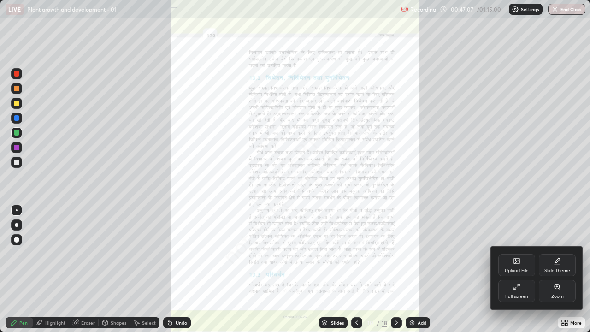
click at [552, 254] on div "Zoom" at bounding box center [558, 296] width 12 height 5
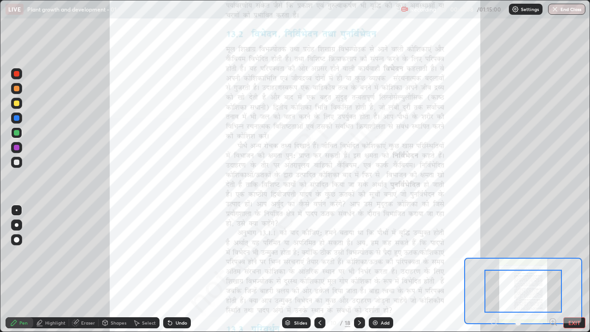
click at [556, 254] on icon at bounding box center [556, 325] width 2 height 2
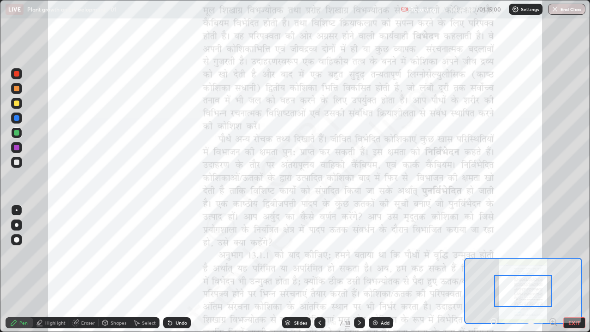
click at [553, 254] on icon at bounding box center [553, 321] width 2 height 0
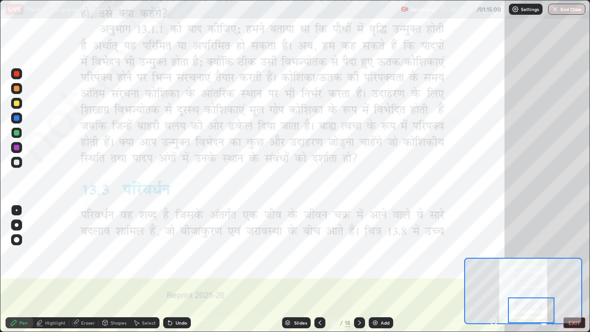
click at [359, 254] on icon at bounding box center [359, 322] width 7 height 7
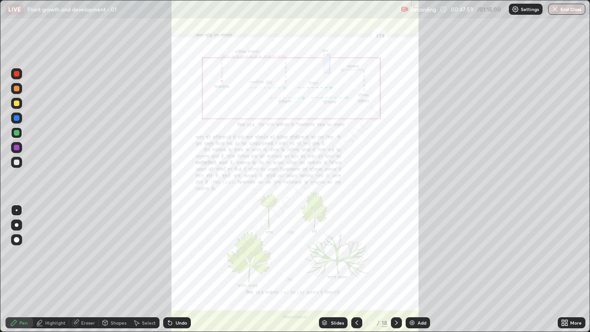
click at [570, 254] on div "More" at bounding box center [572, 322] width 28 height 11
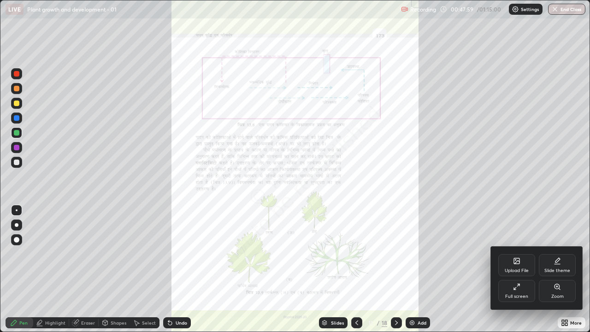
click at [557, 254] on div "Zoom" at bounding box center [558, 296] width 12 height 5
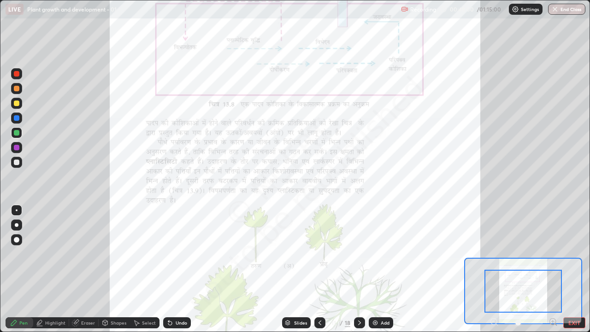
click at [553, 254] on icon at bounding box center [553, 321] width 2 height 0
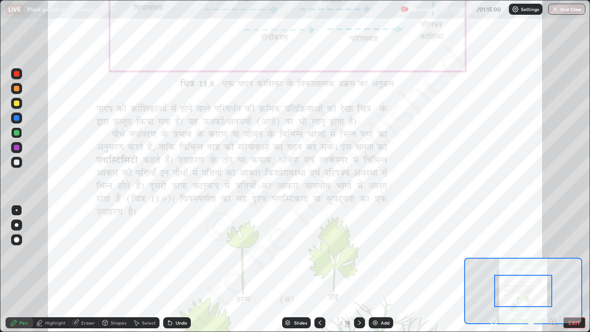
click at [553, 254] on icon at bounding box center [553, 321] width 2 height 0
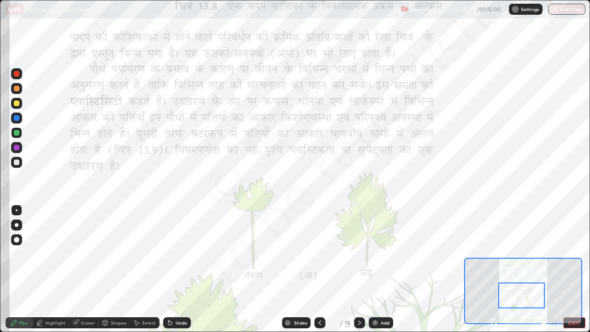
click at [52, 254] on div "Highlight" at bounding box center [55, 322] width 20 height 5
click at [18, 147] on div at bounding box center [17, 148] width 6 height 6
click at [86, 254] on div "Eraser" at bounding box center [88, 322] width 14 height 5
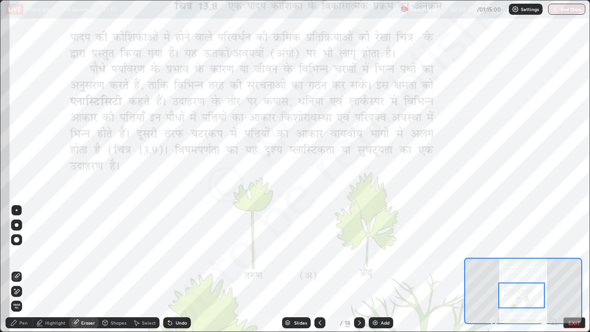
click at [20, 254] on div "Pen" at bounding box center [20, 322] width 28 height 11
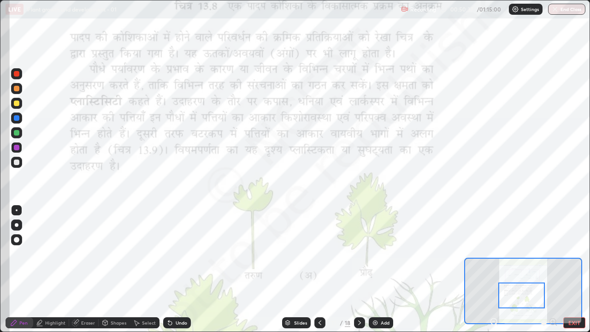
click at [14, 72] on div at bounding box center [17, 74] width 6 height 6
click at [169, 254] on icon at bounding box center [170, 323] width 4 height 4
click at [51, 254] on div "Highlight" at bounding box center [55, 322] width 20 height 5
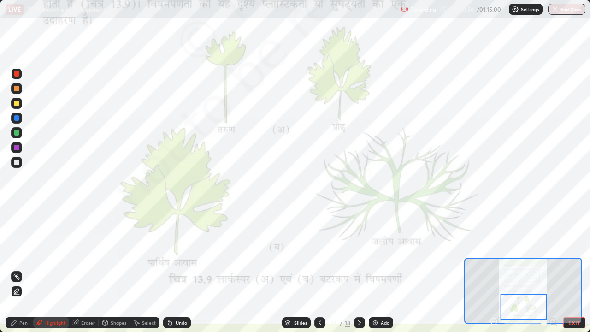
click at [176, 254] on div "Undo" at bounding box center [177, 322] width 28 height 11
click at [13, 254] on icon at bounding box center [14, 323] width 6 height 6
click at [379, 254] on div "Add" at bounding box center [381, 322] width 24 height 11
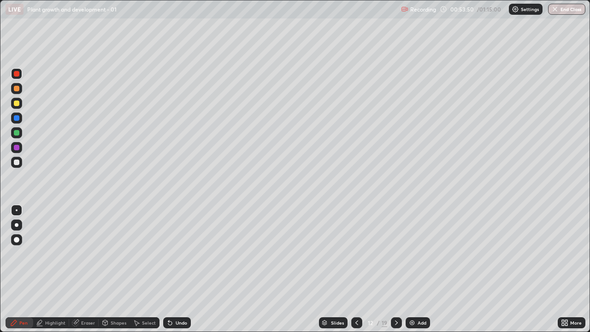
click at [396, 254] on icon at bounding box center [396, 322] width 3 height 5
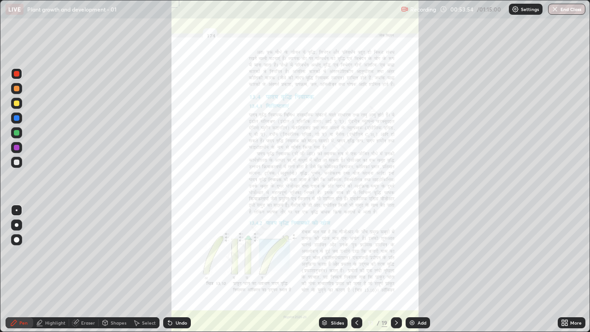
click at [356, 254] on icon at bounding box center [357, 322] width 3 height 5
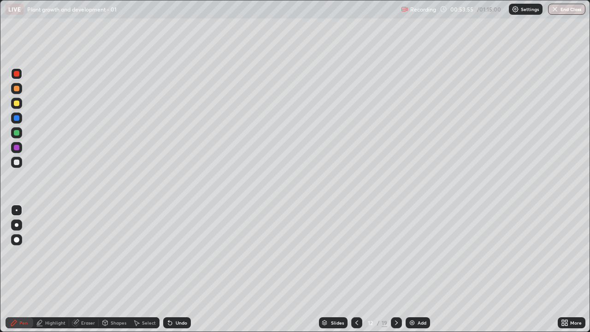
click at [356, 254] on icon at bounding box center [357, 322] width 3 height 5
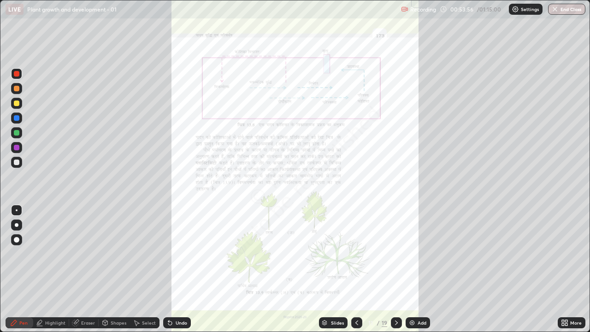
click at [395, 254] on icon at bounding box center [396, 322] width 3 height 5
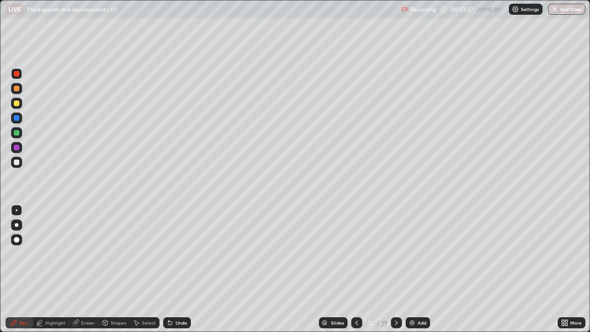
click at [398, 254] on icon at bounding box center [396, 322] width 7 height 7
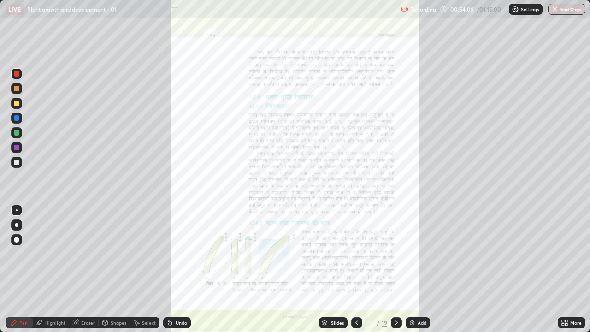
click at [570, 254] on div "More" at bounding box center [576, 322] width 12 height 5
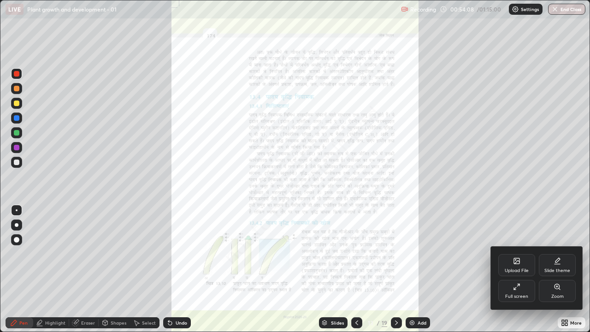
click at [562, 254] on div "Zoom" at bounding box center [557, 291] width 37 height 22
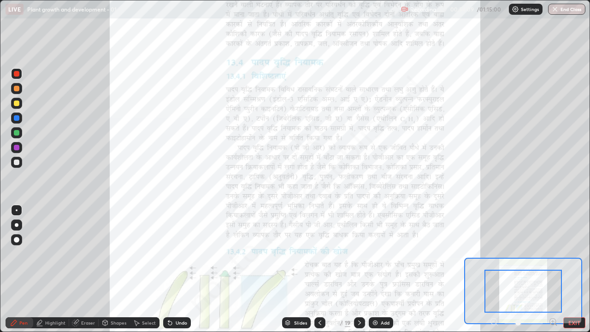
click at [553, 254] on icon at bounding box center [553, 321] width 2 height 0
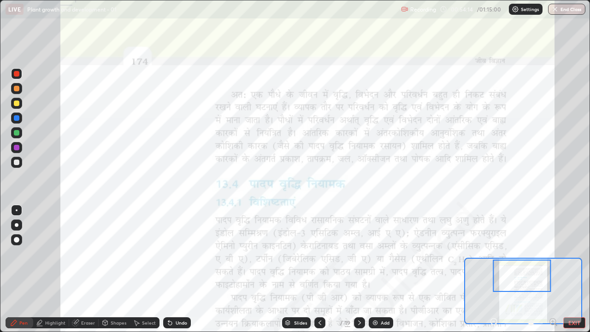
click at [50, 254] on div "Highlight" at bounding box center [51, 322] width 36 height 11
click at [14, 254] on icon at bounding box center [13, 322] width 7 height 7
click at [50, 254] on div "Highlight" at bounding box center [55, 322] width 20 height 5
click at [20, 135] on div at bounding box center [16, 132] width 11 height 11
click at [20, 148] on div at bounding box center [16, 147] width 11 height 11
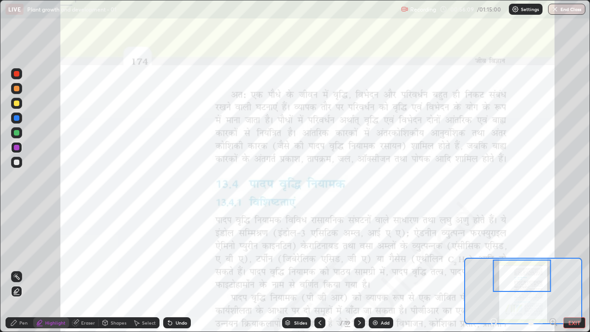
click at [24, 254] on div "Pen" at bounding box center [23, 322] width 8 height 5
click at [570, 254] on button "EXIT" at bounding box center [575, 322] width 22 height 11
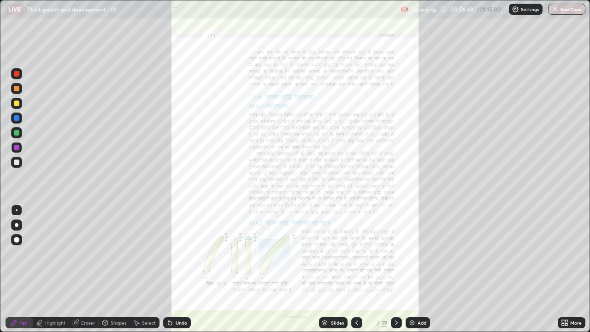
click at [564, 254] on icon at bounding box center [563, 324] width 2 height 2
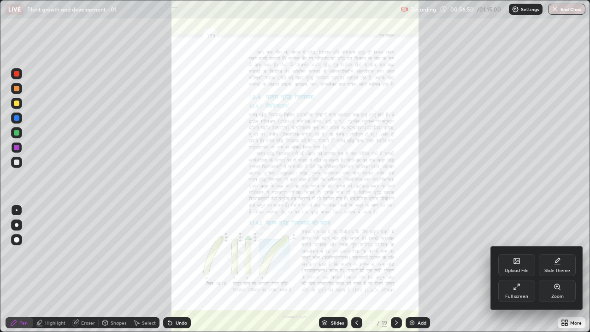
click at [473, 254] on div at bounding box center [295, 166] width 590 height 332
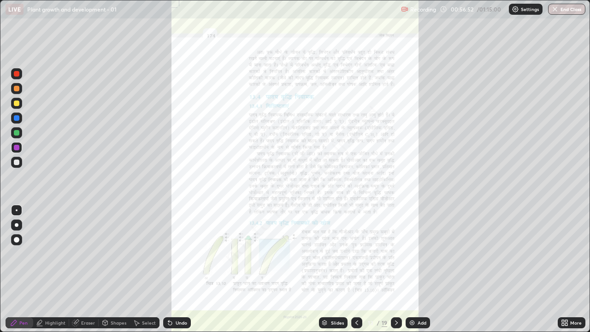
click at [395, 254] on icon at bounding box center [396, 322] width 7 height 7
click at [396, 254] on icon at bounding box center [396, 322] width 7 height 7
click at [397, 254] on icon at bounding box center [396, 322] width 7 height 7
click at [395, 254] on div at bounding box center [396, 323] width 11 height 18
click at [396, 254] on div at bounding box center [396, 323] width 11 height 18
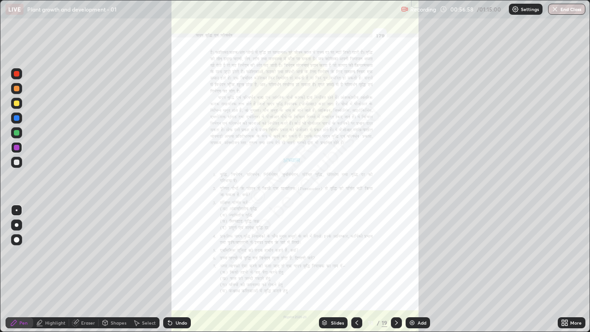
click at [351, 254] on div at bounding box center [356, 322] width 11 height 11
click at [396, 254] on icon at bounding box center [396, 322] width 7 height 7
click at [567, 254] on icon at bounding box center [566, 321] width 2 height 2
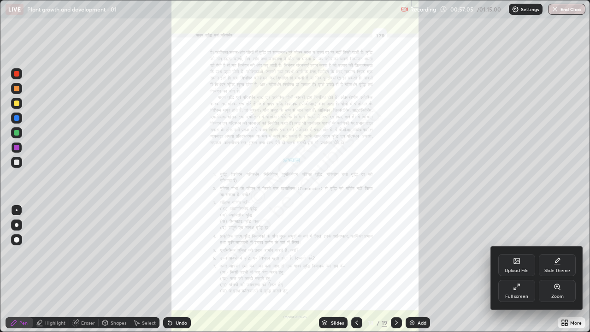
click at [561, 254] on div "Zoom" at bounding box center [557, 291] width 37 height 22
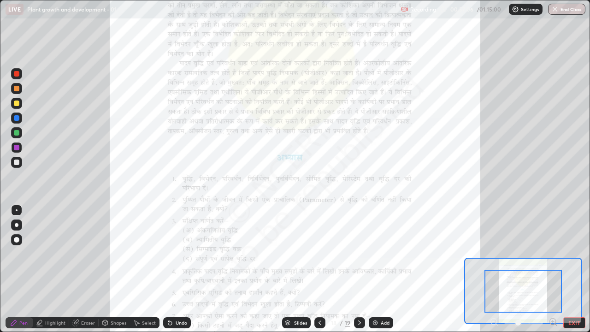
click at [553, 254] on icon at bounding box center [553, 321] width 2 height 0
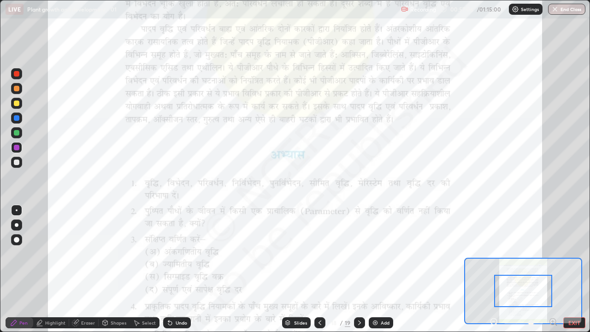
click at [553, 254] on icon at bounding box center [553, 321] width 2 height 0
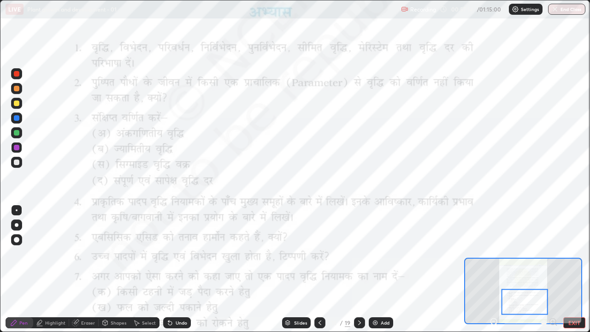
click at [319, 254] on icon at bounding box center [319, 322] width 7 height 7
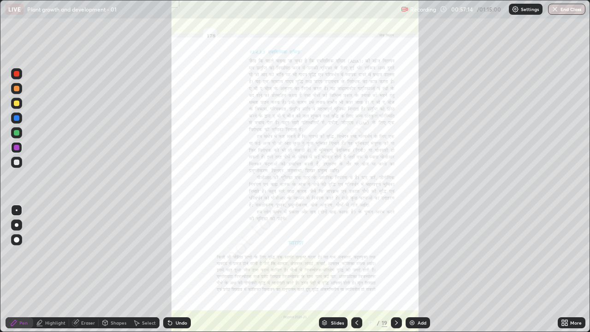
click at [320, 254] on div "Slides" at bounding box center [333, 322] width 29 height 11
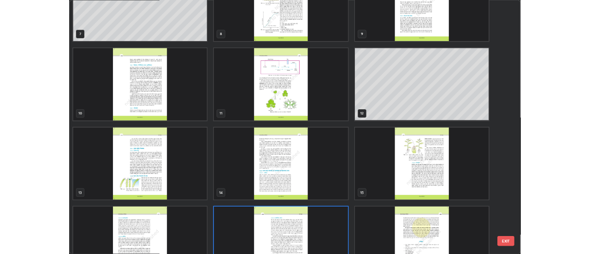
scroll to position [236, 0]
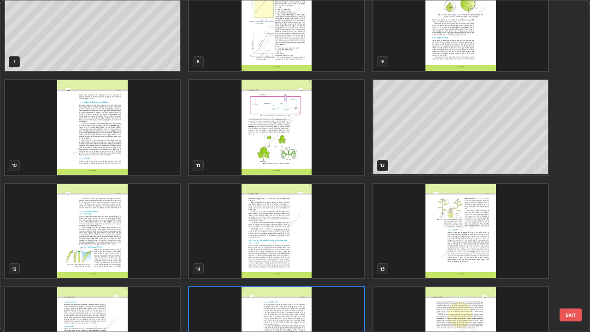
click at [292, 154] on img "grid" at bounding box center [276, 127] width 175 height 95
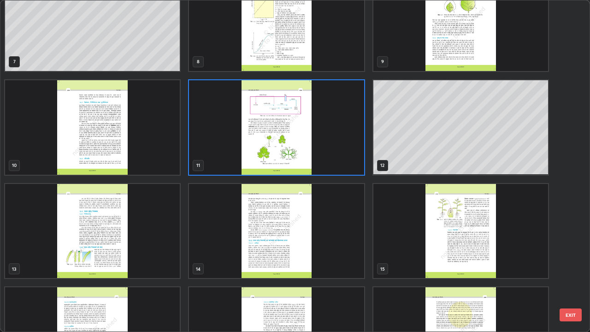
click at [291, 154] on img "grid" at bounding box center [276, 127] width 175 height 95
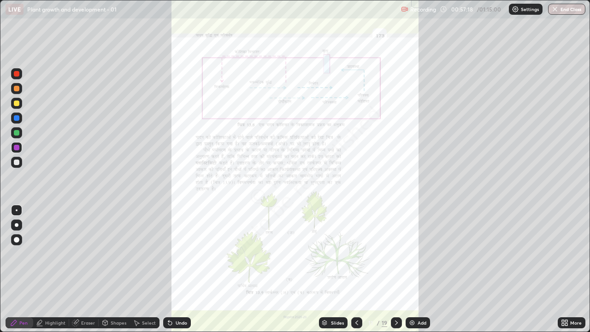
click at [566, 254] on icon at bounding box center [566, 324] width 2 height 2
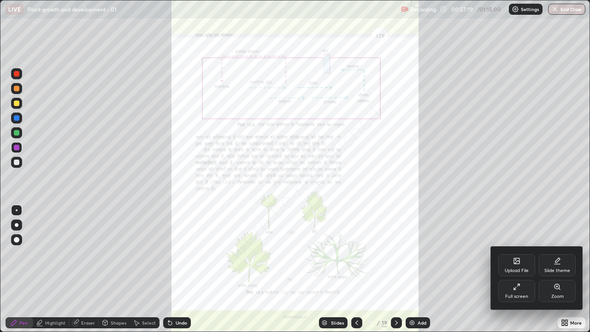
click at [559, 254] on div "Zoom" at bounding box center [557, 291] width 37 height 22
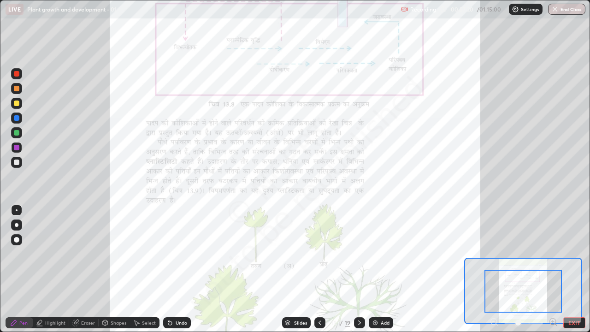
click at [553, 254] on icon at bounding box center [553, 321] width 2 height 0
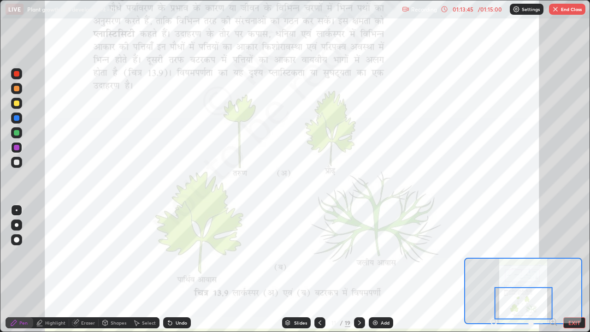
click at [566, 12] on button "End Class" at bounding box center [567, 9] width 36 height 11
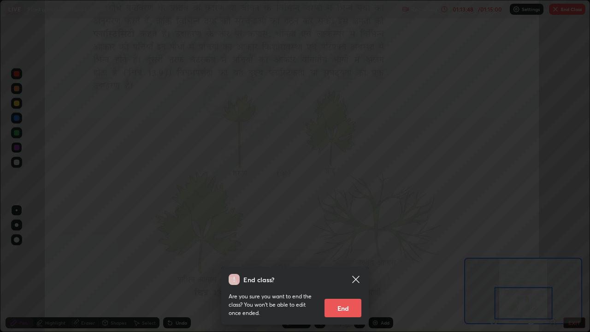
click at [335, 254] on button "End" at bounding box center [343, 308] width 37 height 18
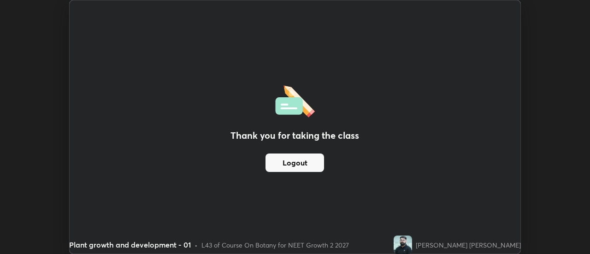
scroll to position [45861, 45525]
